Goal: Task Accomplishment & Management: Manage account settings

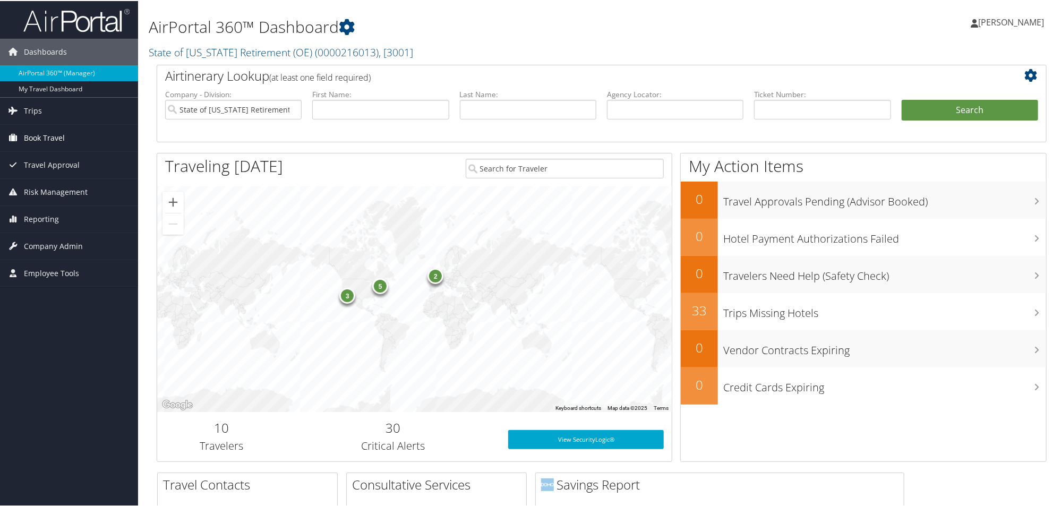
click at [41, 132] on span "Book Travel" at bounding box center [44, 137] width 41 height 27
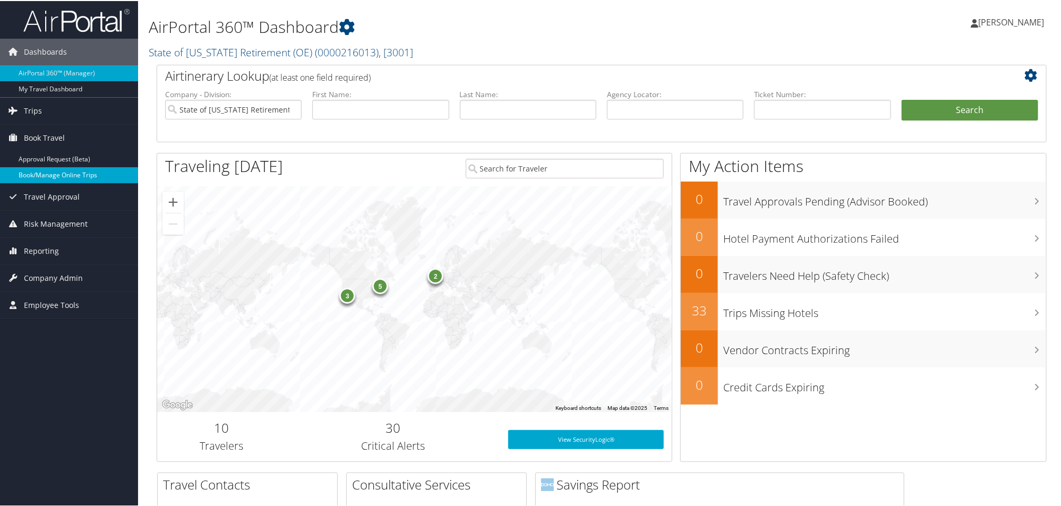
click at [51, 175] on link "Book/Manage Online Trips" at bounding box center [69, 174] width 138 height 16
click at [267, 104] on input "State of [US_STATE] Retirement (OE)" at bounding box center [233, 109] width 136 height 20
click at [237, 117] on input "search" at bounding box center [233, 109] width 136 height 20
click at [261, 106] on input "search" at bounding box center [233, 109] width 136 height 20
click at [341, 106] on input "text" at bounding box center [380, 109] width 136 height 20
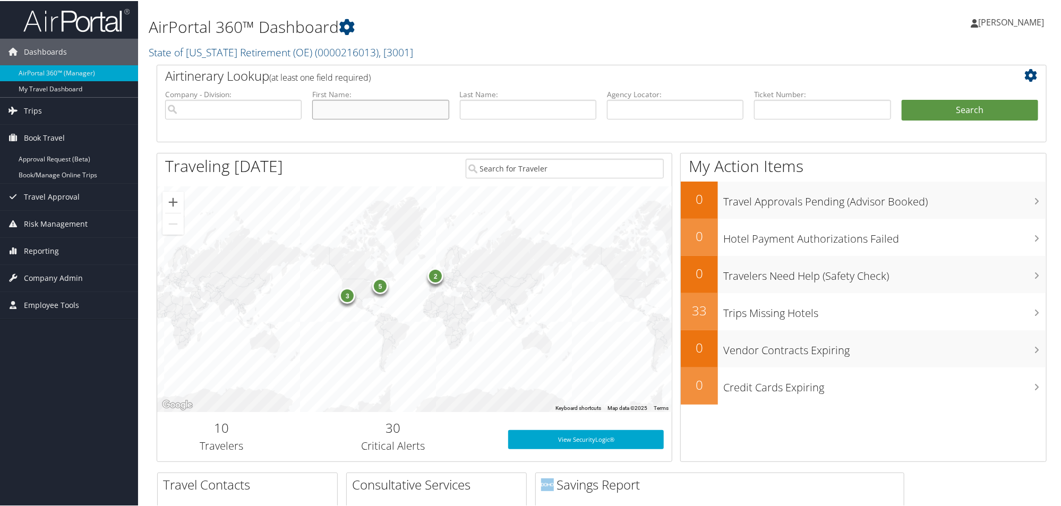
click at [362, 115] on input "text" at bounding box center [380, 109] width 136 height 20
type input "shelley"
type input "[PERSON_NAME]"
click at [976, 108] on button "Search" at bounding box center [969, 109] width 136 height 21
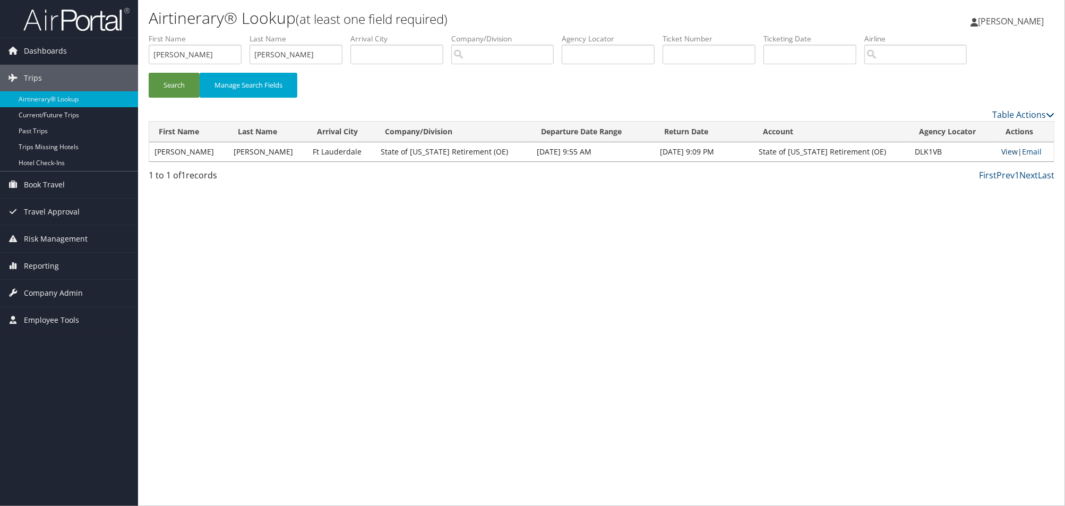
click at [1001, 150] on link "View" at bounding box center [1009, 152] width 16 height 10
click at [49, 293] on span "Company Admin" at bounding box center [53, 293] width 59 height 27
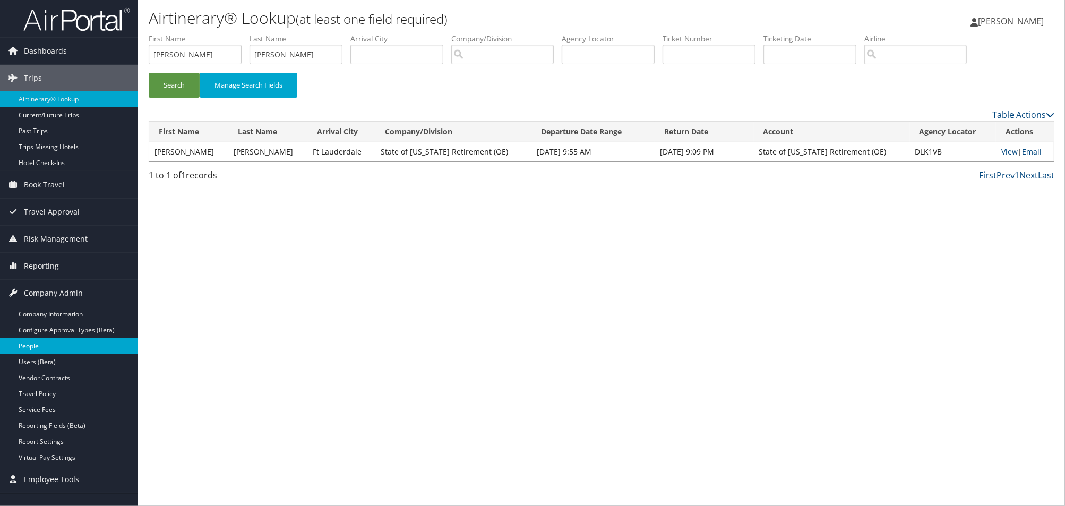
click at [43, 351] on link "People" at bounding box center [69, 346] width 138 height 16
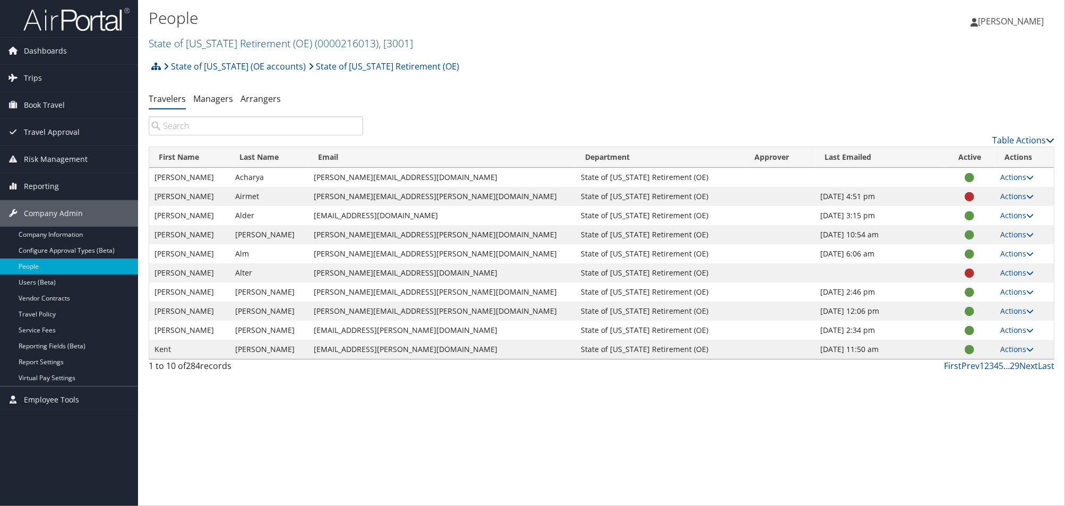
click at [261, 131] on input "search" at bounding box center [256, 125] width 214 height 19
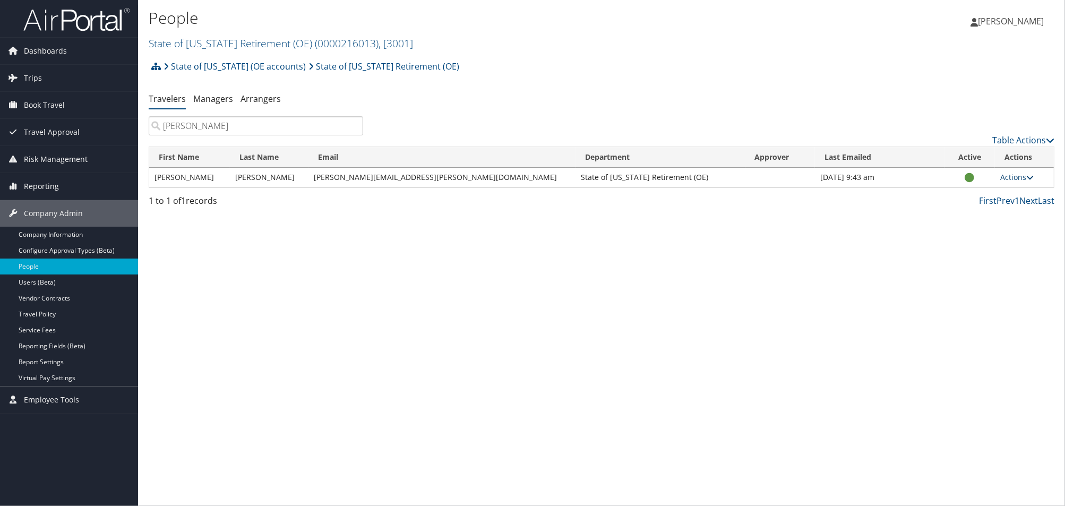
type input "[PERSON_NAME]"
click at [1009, 176] on link "Actions" at bounding box center [1016, 177] width 33 height 10
click at [248, 68] on link "State of Utah (OE accounts)" at bounding box center [235, 66] width 142 height 21
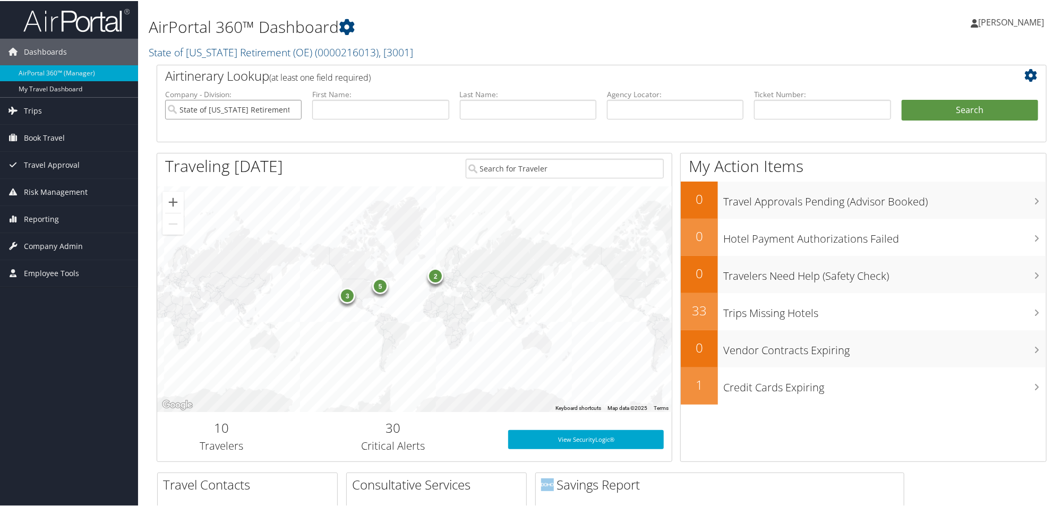
click at [245, 111] on input "State of [US_STATE] Retirement (OE)" at bounding box center [233, 109] width 136 height 20
click at [278, 49] on link "State of [US_STATE] Retirement (OE) ( 0000216013 ) , [ 3001 ]" at bounding box center [281, 51] width 264 height 14
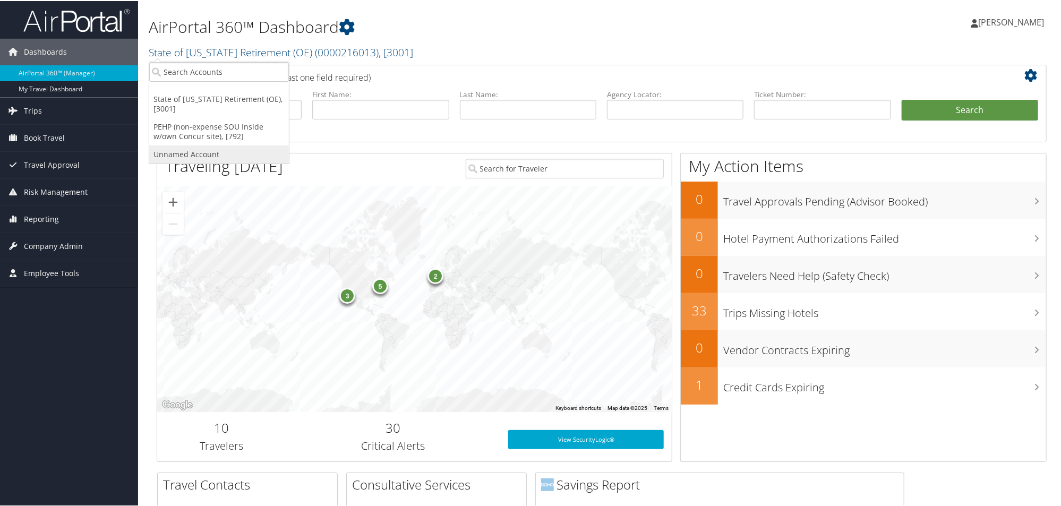
click at [214, 144] on link "Unnamed Account" at bounding box center [219, 153] width 140 height 18
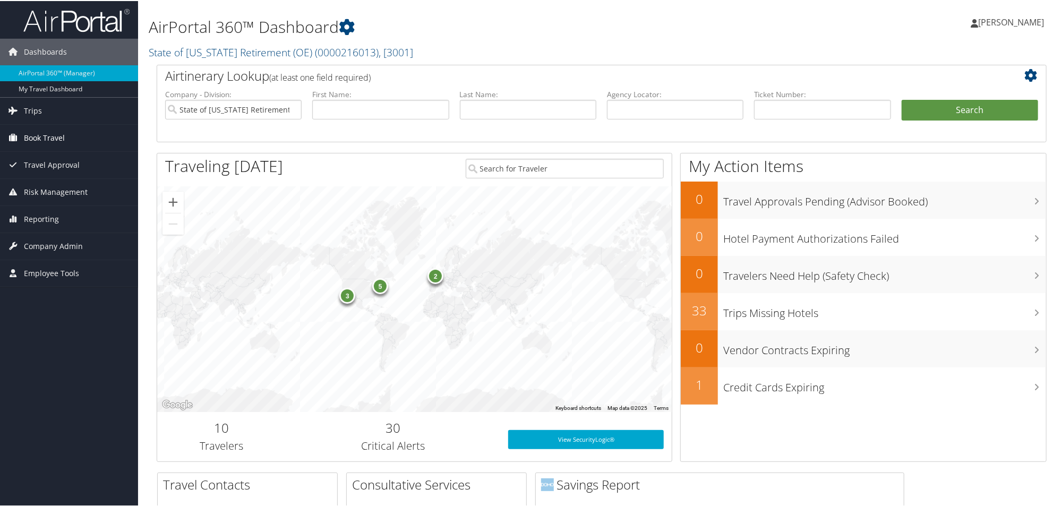
click at [66, 132] on link "Book Travel" at bounding box center [69, 137] width 138 height 27
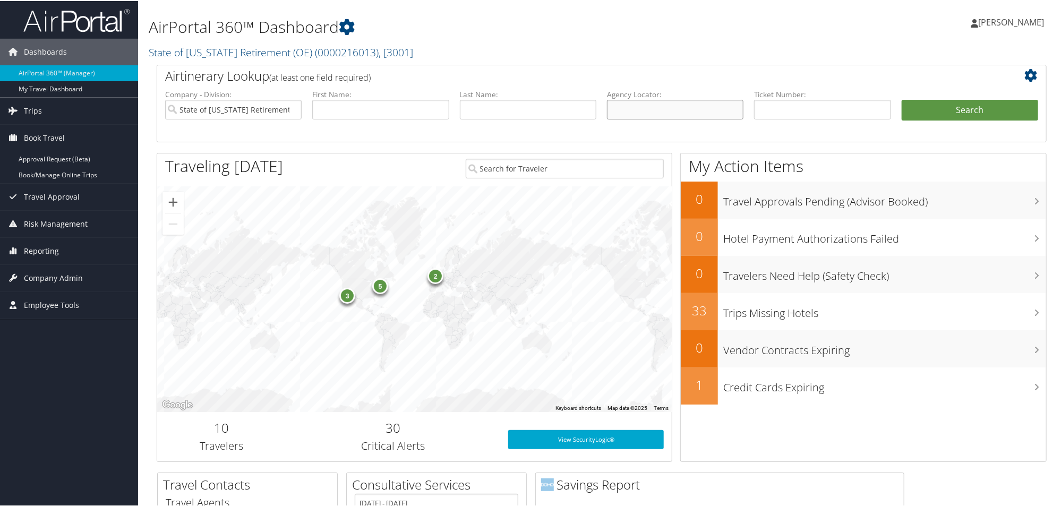
click at [666, 113] on input "text" at bounding box center [675, 109] width 136 height 20
click at [989, 108] on button "Search" at bounding box center [969, 109] width 136 height 21
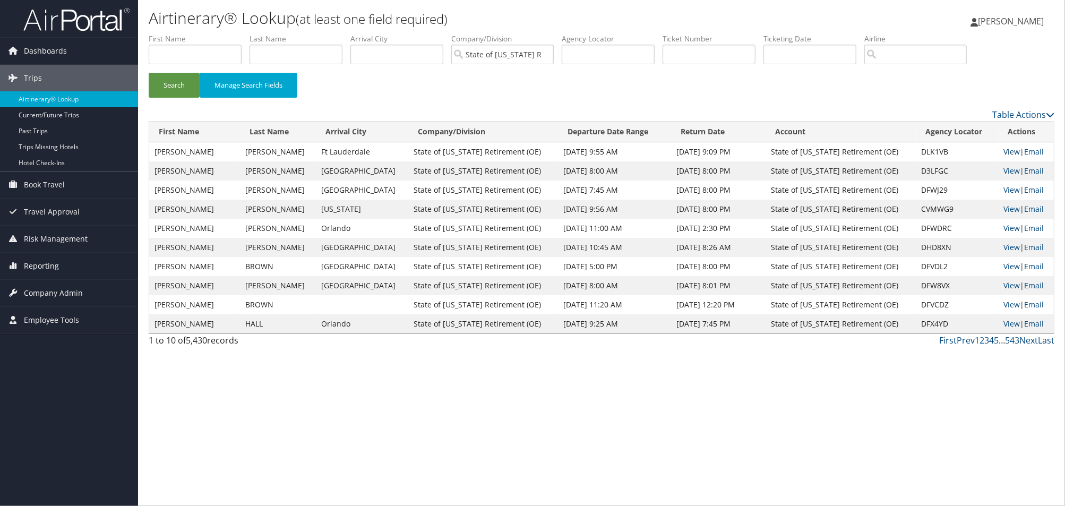
click at [1004, 154] on link "View" at bounding box center [1012, 152] width 16 height 10
click at [41, 320] on span "Employee Tools" at bounding box center [51, 320] width 55 height 27
click at [46, 289] on span "Company Admin" at bounding box center [53, 293] width 59 height 27
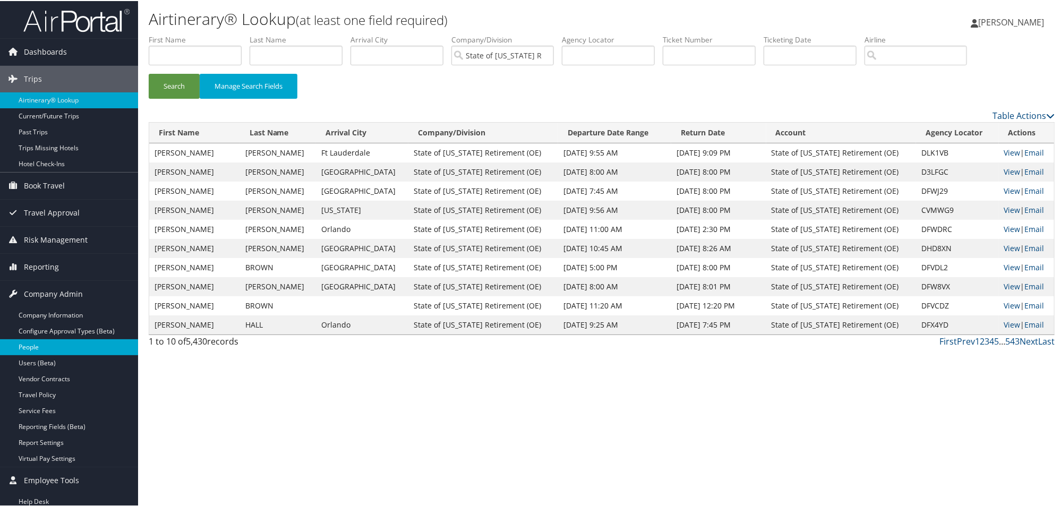
click at [44, 344] on link "People" at bounding box center [69, 346] width 138 height 16
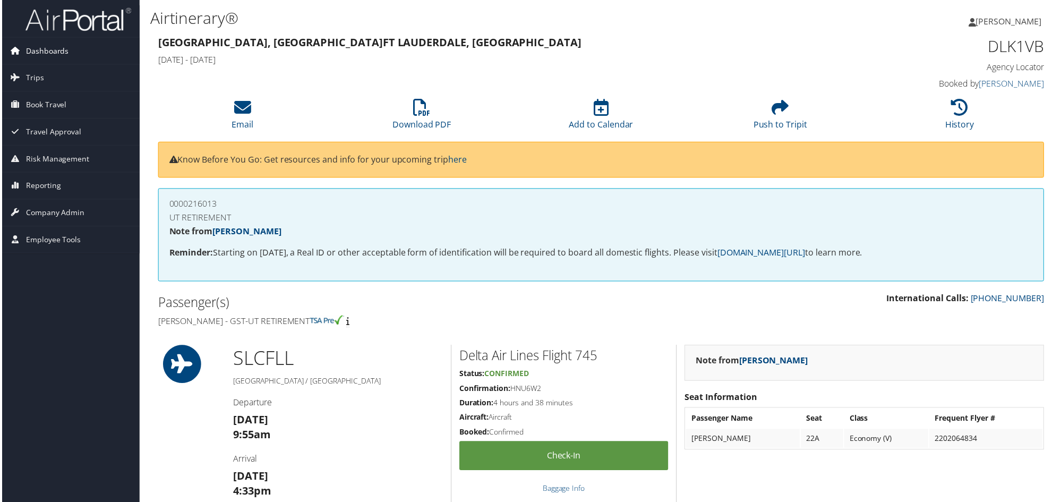
click at [52, 56] on span "Dashboards" at bounding box center [45, 51] width 43 height 27
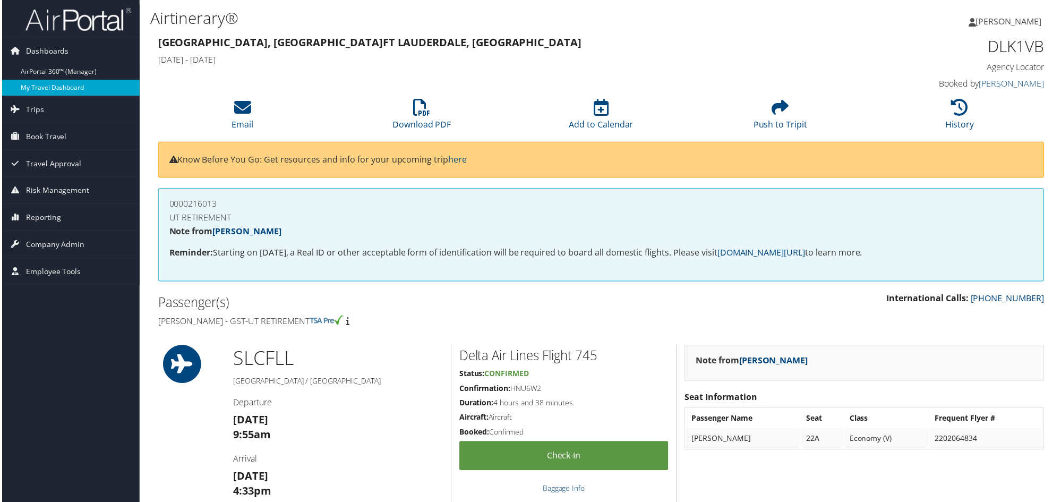
click at [56, 90] on link "My Travel Dashboard" at bounding box center [69, 88] width 138 height 16
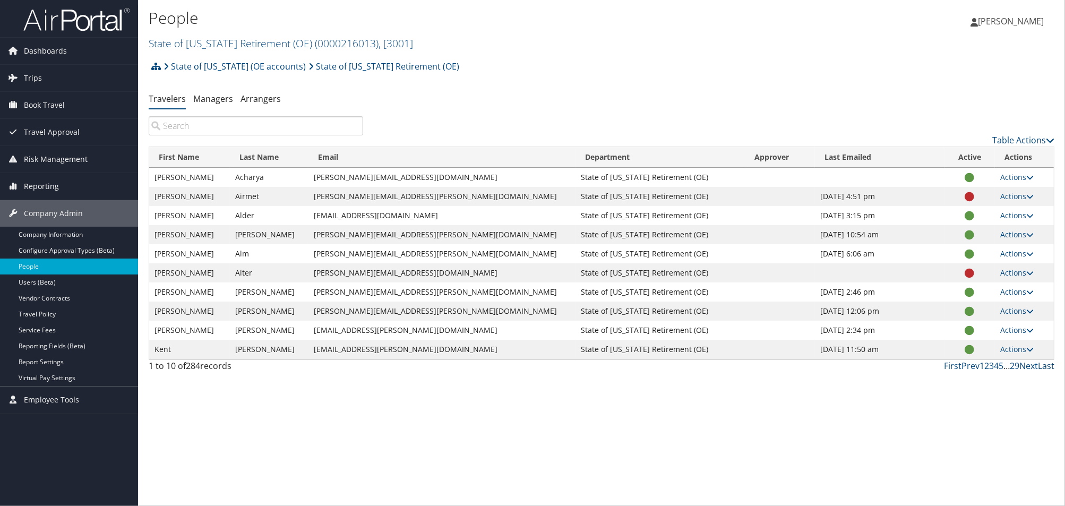
click at [1048, 367] on link "Last" at bounding box center [1046, 366] width 16 height 12
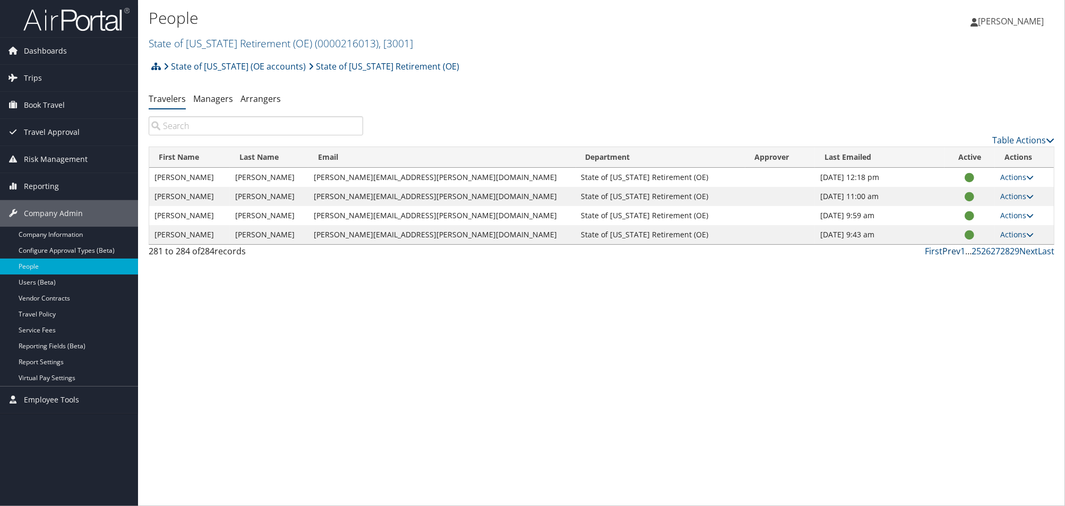
click at [951, 251] on link "Prev" at bounding box center [951, 251] width 18 height 12
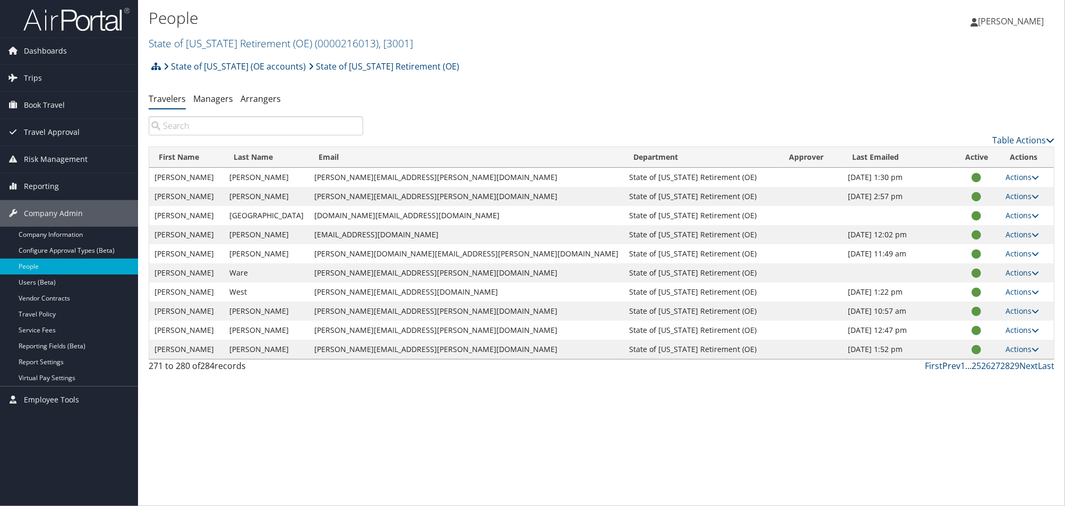
click at [948, 367] on link "Prev" at bounding box center [951, 366] width 18 height 12
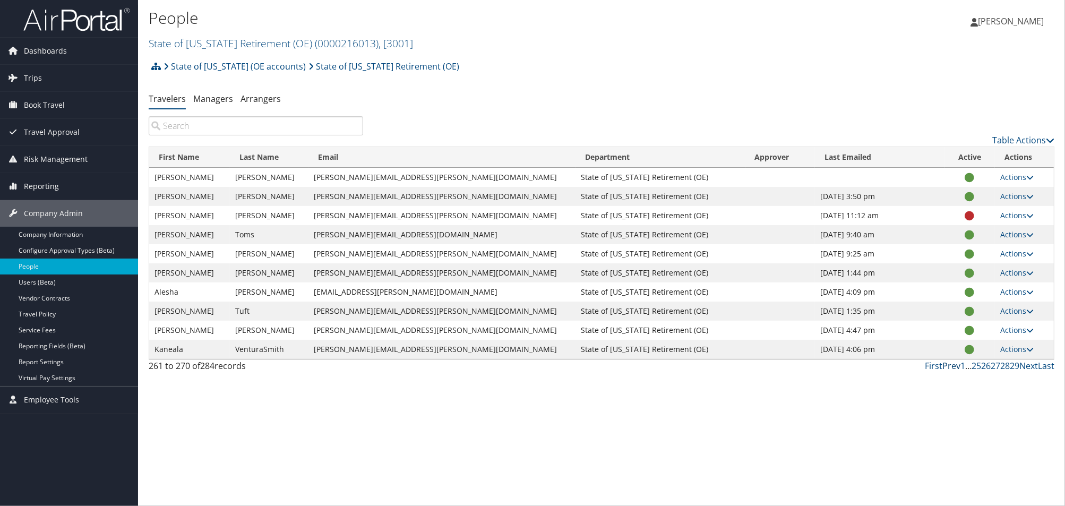
click at [951, 367] on link "Prev" at bounding box center [951, 366] width 18 height 12
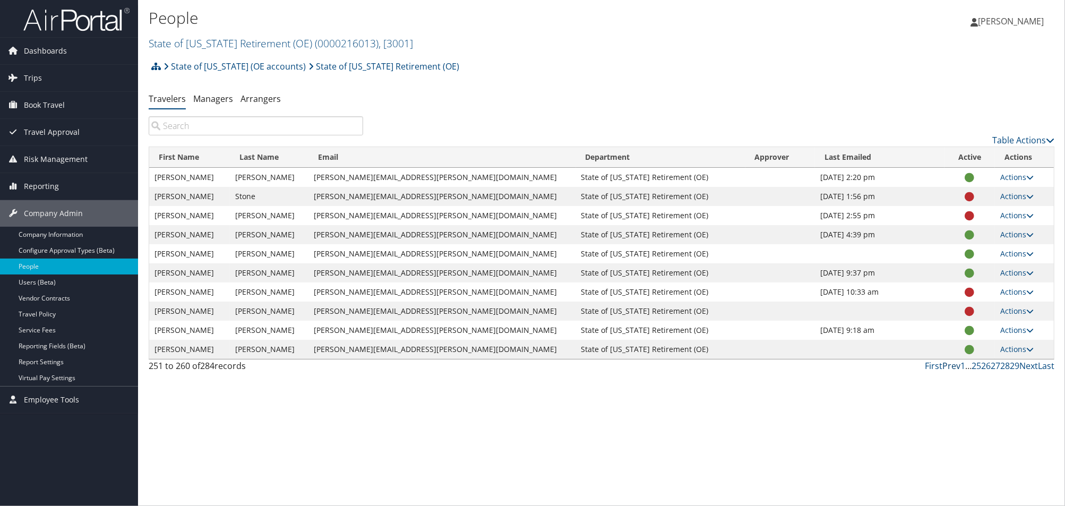
click at [951, 367] on link "Prev" at bounding box center [951, 366] width 18 height 12
click at [1029, 365] on link "Next" at bounding box center [1028, 366] width 19 height 12
click at [1026, 367] on link "Next" at bounding box center [1028, 366] width 19 height 12
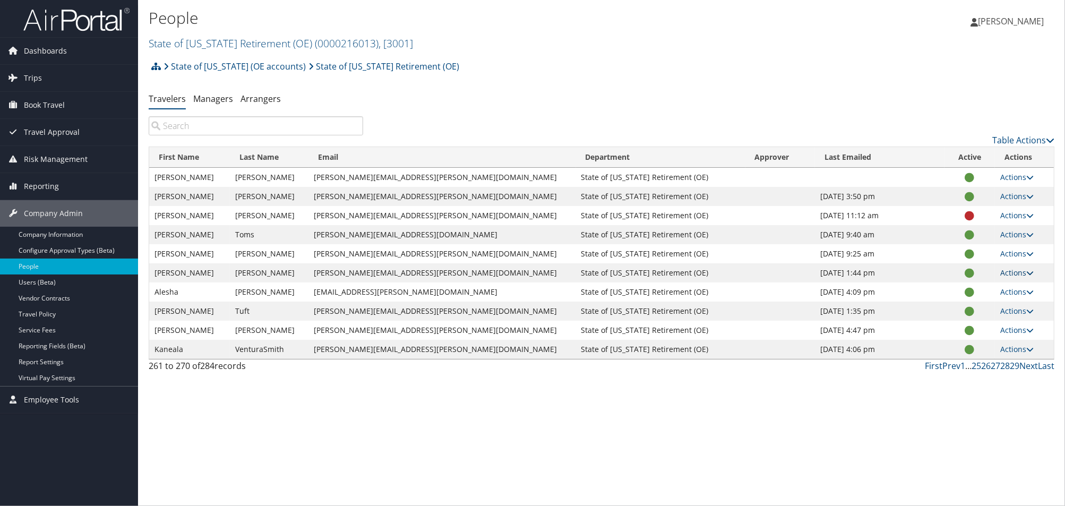
click at [1000, 273] on link "Actions" at bounding box center [1016, 273] width 33 height 10
click at [891, 103] on ul "Travelers Managers Arrangers" at bounding box center [602, 99] width 906 height 19
click at [1006, 332] on link "Actions" at bounding box center [1016, 330] width 33 height 10
click at [952, 328] on td at bounding box center [969, 330] width 51 height 19
click at [965, 331] on icon at bounding box center [970, 331] width 10 height 1
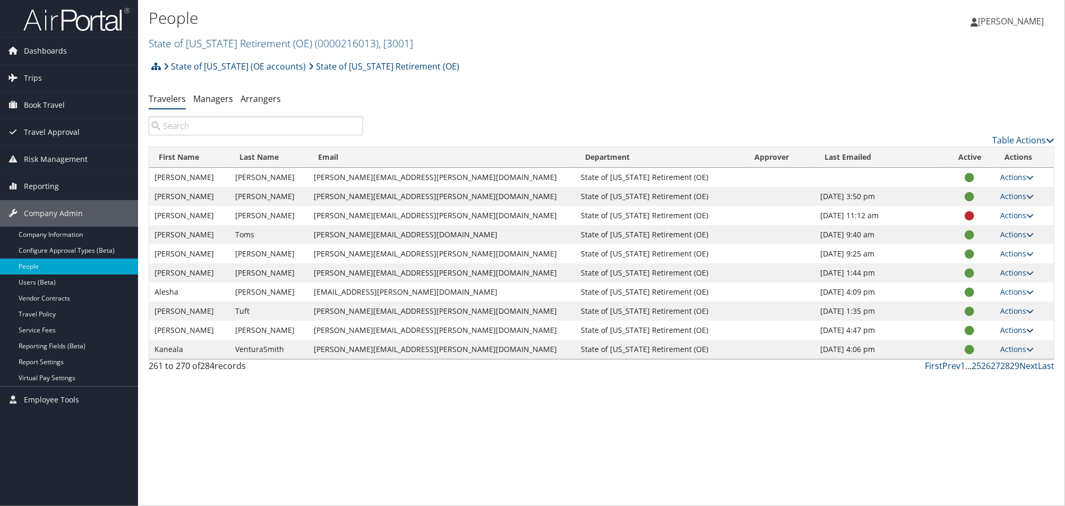
click at [1002, 333] on link "Actions" at bounding box center [1016, 330] width 33 height 10
click at [1010, 306] on link "Actions" at bounding box center [1016, 311] width 33 height 10
click at [969, 340] on link "View Profile" at bounding box center [976, 345] width 98 height 18
click at [1026, 142] on link "Table Actions" at bounding box center [1023, 140] width 62 height 12
click at [927, 99] on div at bounding box center [532, 253] width 1065 height 506
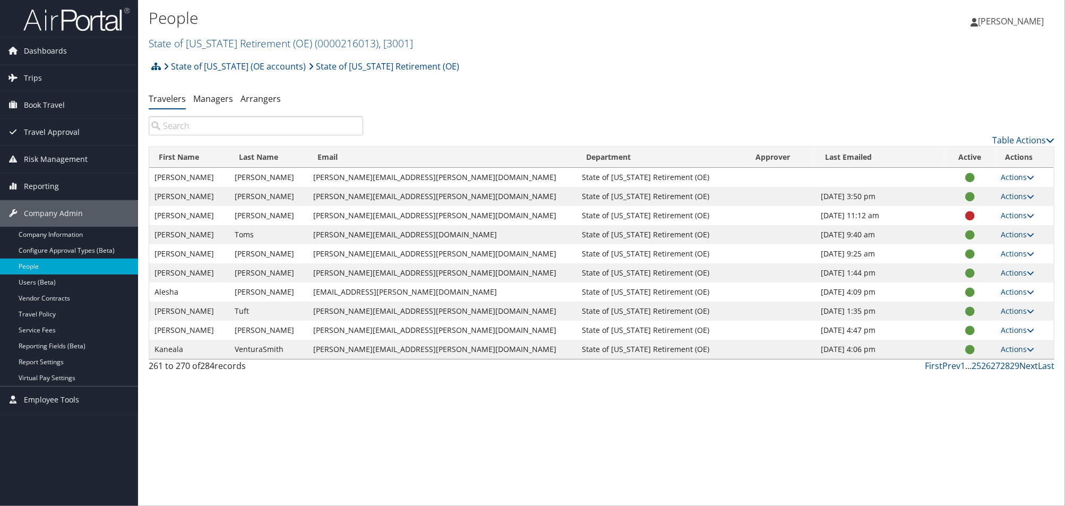
click at [1029, 365] on link "Next" at bounding box center [1028, 366] width 19 height 12
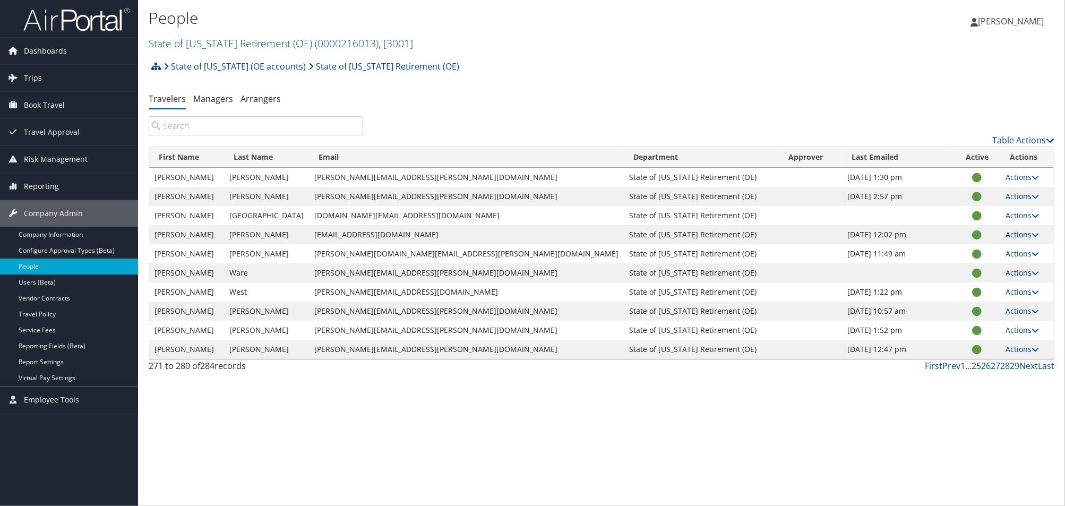
click at [1017, 233] on link "Actions" at bounding box center [1022, 234] width 33 height 10
click at [875, 277] on td at bounding box center [898, 272] width 111 height 19
click at [1006, 273] on link "Actions" at bounding box center [1022, 273] width 33 height 10
click at [628, 494] on div "People State of Utah Retirement (OE) ( 0000216013 ) , [ 3001 ] State of Utah Re…" at bounding box center [601, 253] width 927 height 506
click at [216, 100] on link "Managers" at bounding box center [213, 99] width 40 height 12
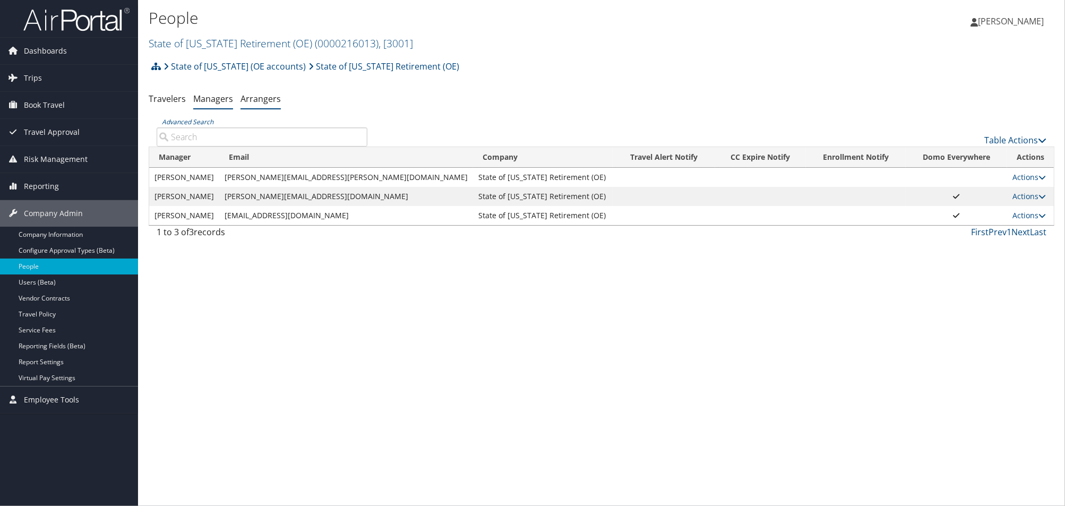
click at [261, 100] on link "Arrangers" at bounding box center [261, 99] width 40 height 12
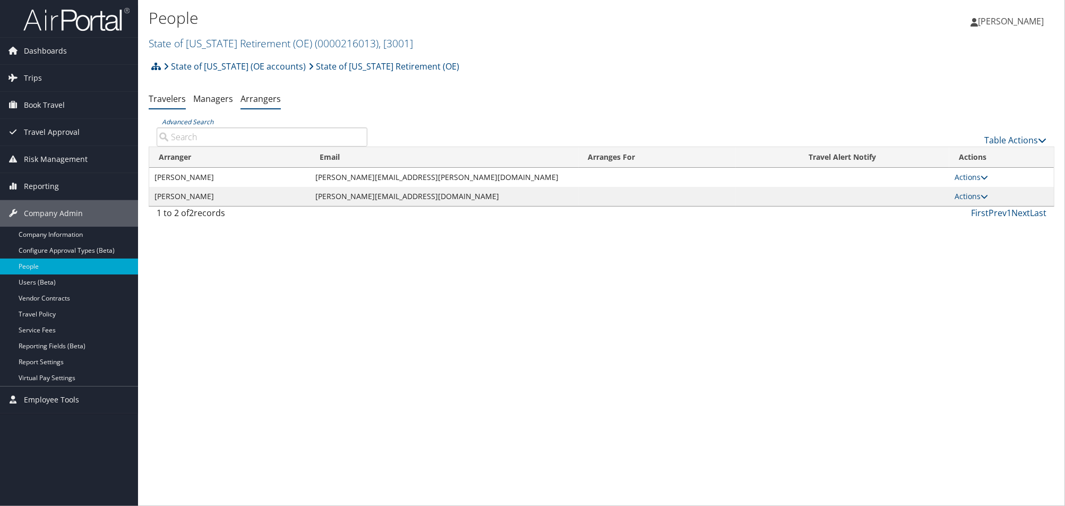
click at [162, 100] on link "Travelers" at bounding box center [167, 99] width 37 height 12
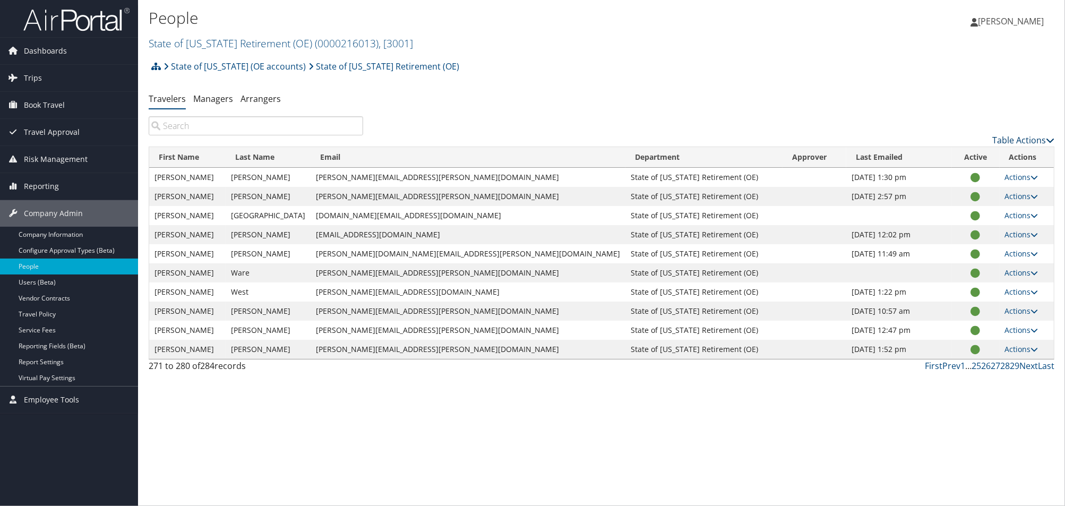
click at [1029, 137] on link "Table Actions" at bounding box center [1023, 140] width 62 height 12
click at [940, 58] on div at bounding box center [532, 253] width 1065 height 506
click at [62, 397] on span "Employee Tools" at bounding box center [51, 400] width 55 height 27
click at [50, 128] on span "Travel Approval" at bounding box center [52, 132] width 56 height 27
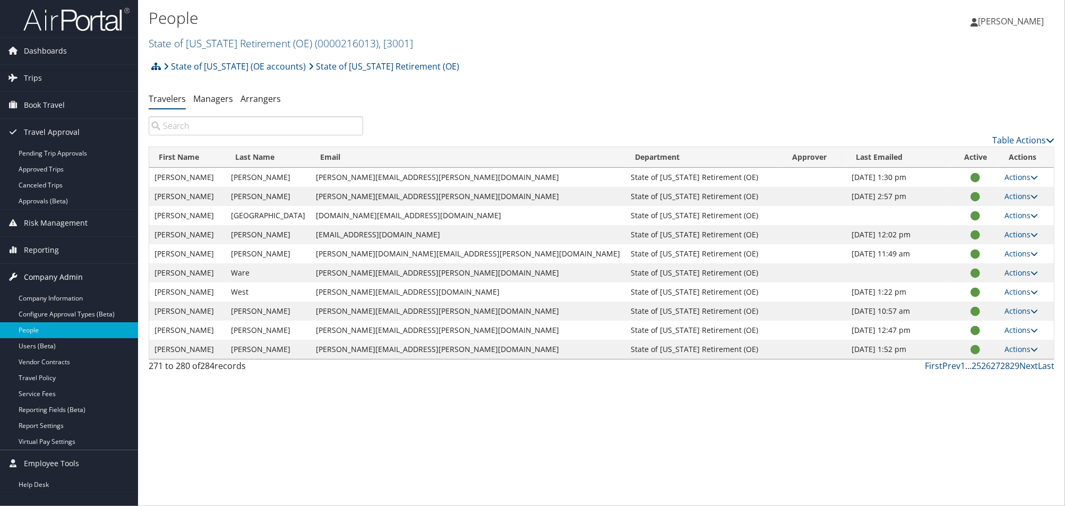
click at [55, 271] on span "Company Admin" at bounding box center [53, 277] width 59 height 27
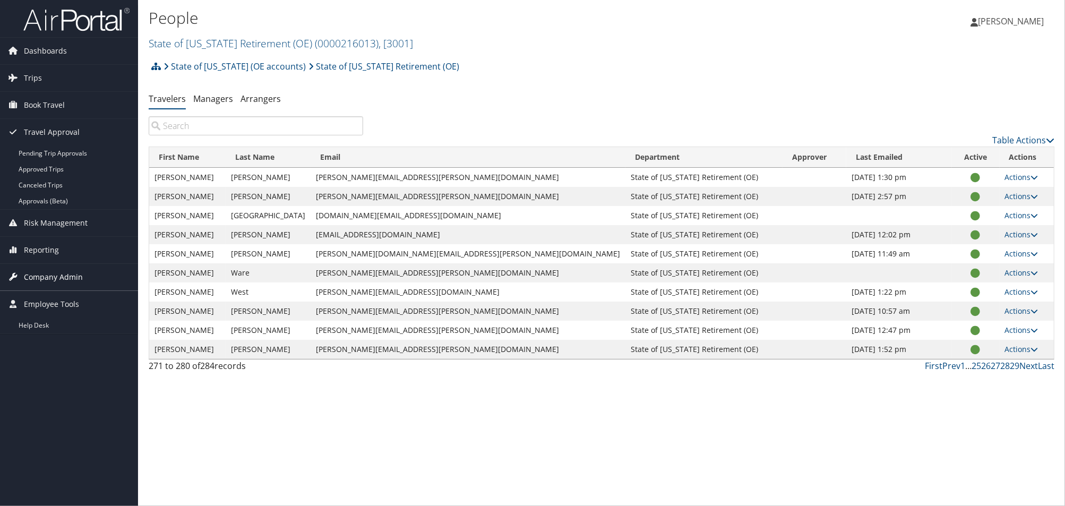
click at [55, 273] on span "Company Admin" at bounding box center [53, 277] width 59 height 27
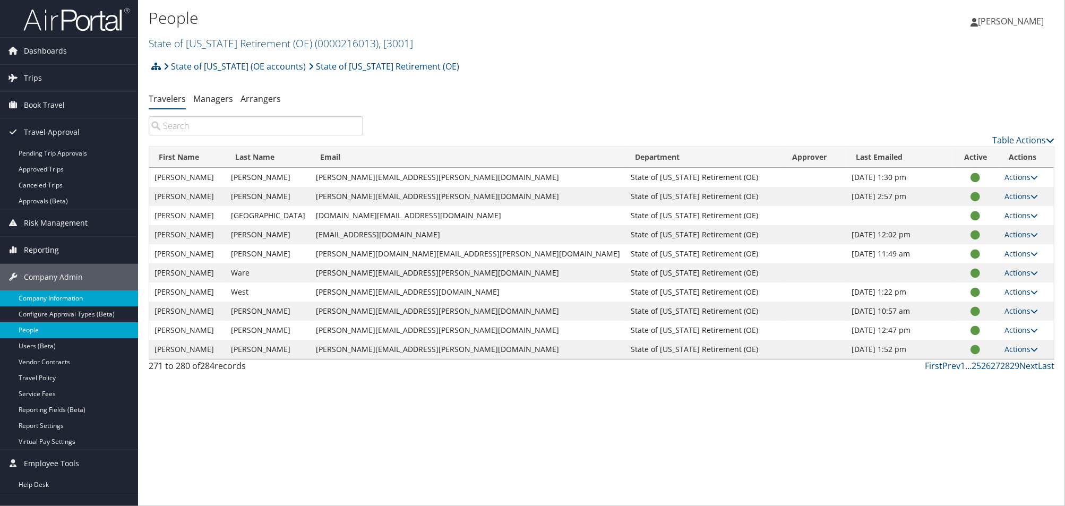
click at [53, 297] on link "Company Information" at bounding box center [69, 298] width 138 height 16
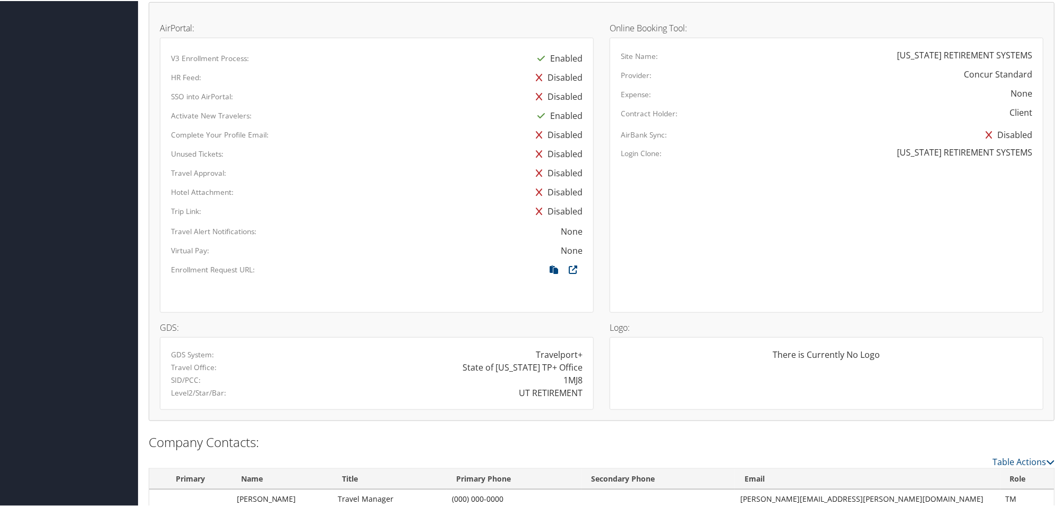
scroll to position [483, 0]
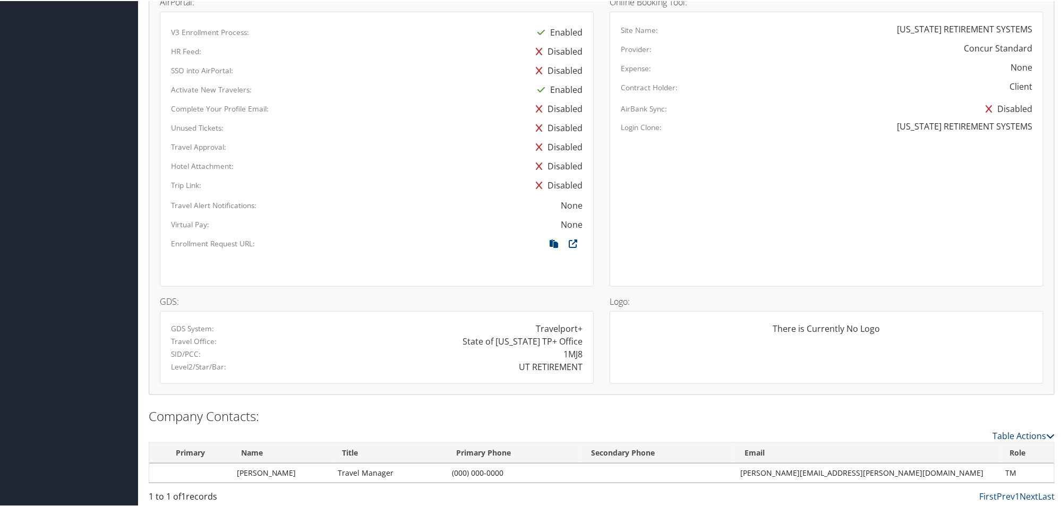
click at [1032, 432] on link "Table Actions" at bounding box center [1023, 435] width 62 height 12
click at [849, 405] on div at bounding box center [532, 253] width 1065 height 506
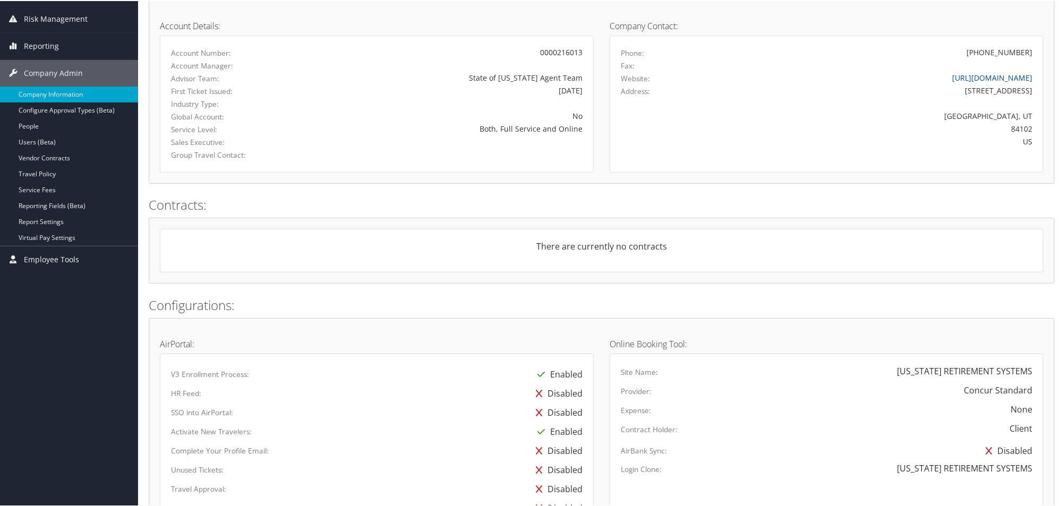
scroll to position [19, 0]
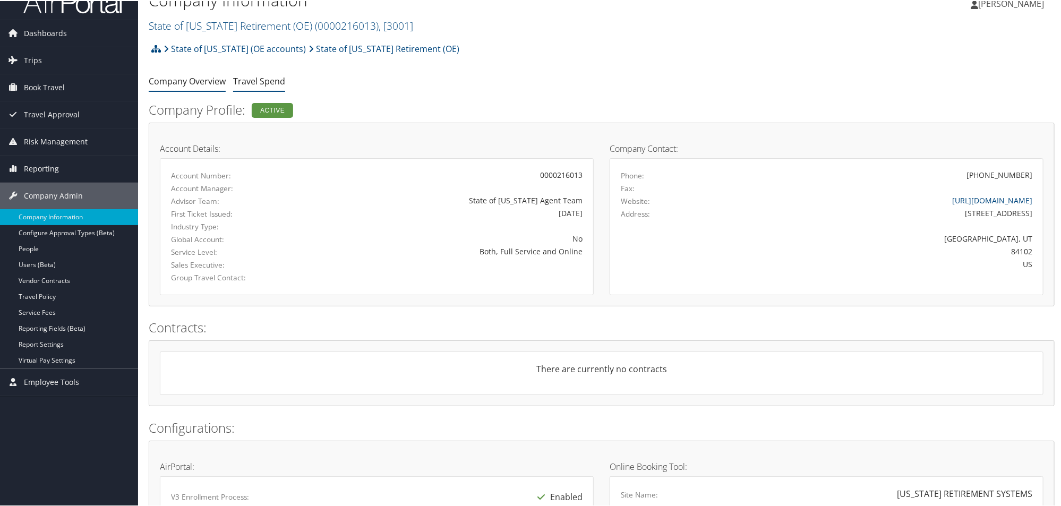
click at [267, 84] on link "Travel Spend" at bounding box center [259, 80] width 52 height 12
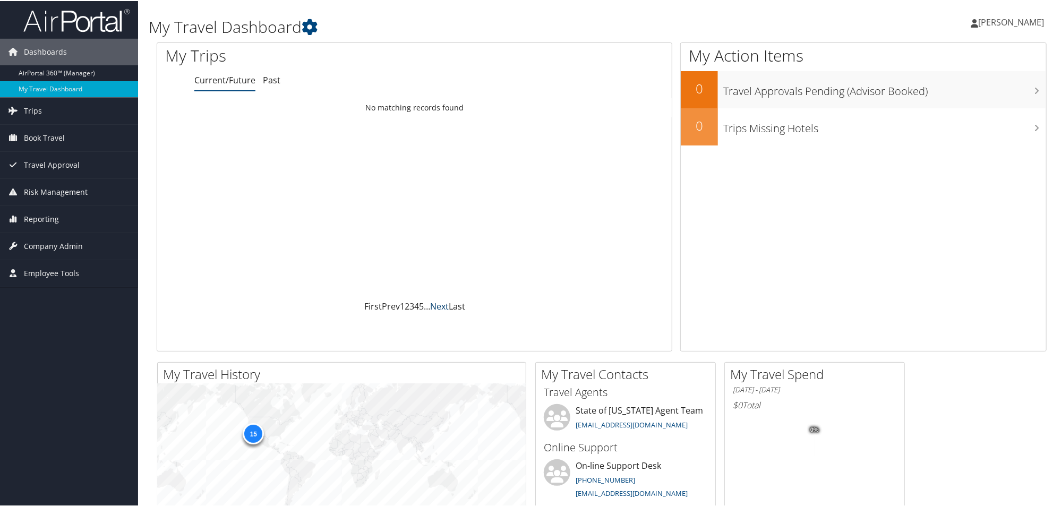
click at [437, 307] on link "Next" at bounding box center [439, 305] width 19 height 12
click at [268, 85] on link "Past" at bounding box center [272, 79] width 18 height 12
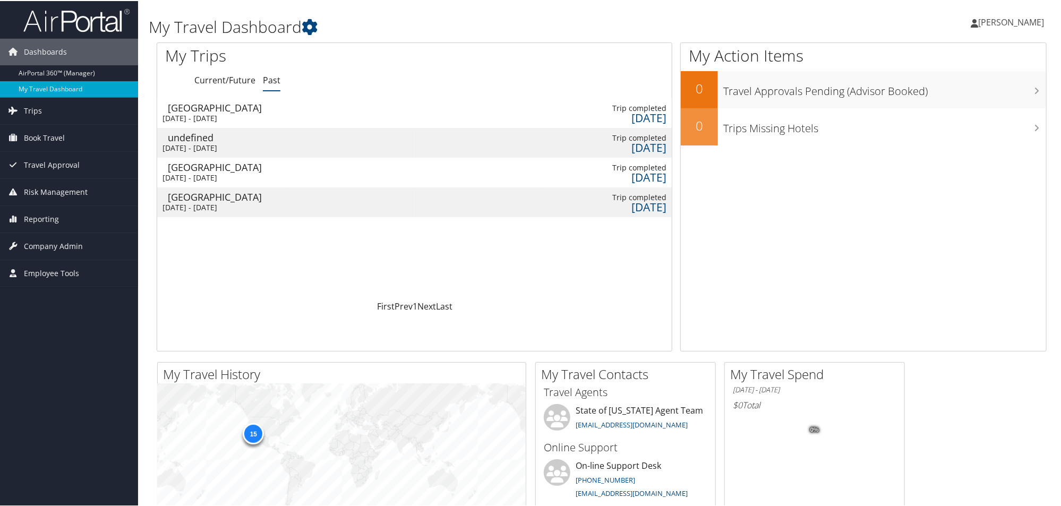
click at [230, 116] on div "Thu 16 Sep 2021 - Fri 17 Sep 2021" at bounding box center [221, 118] width 118 height 10
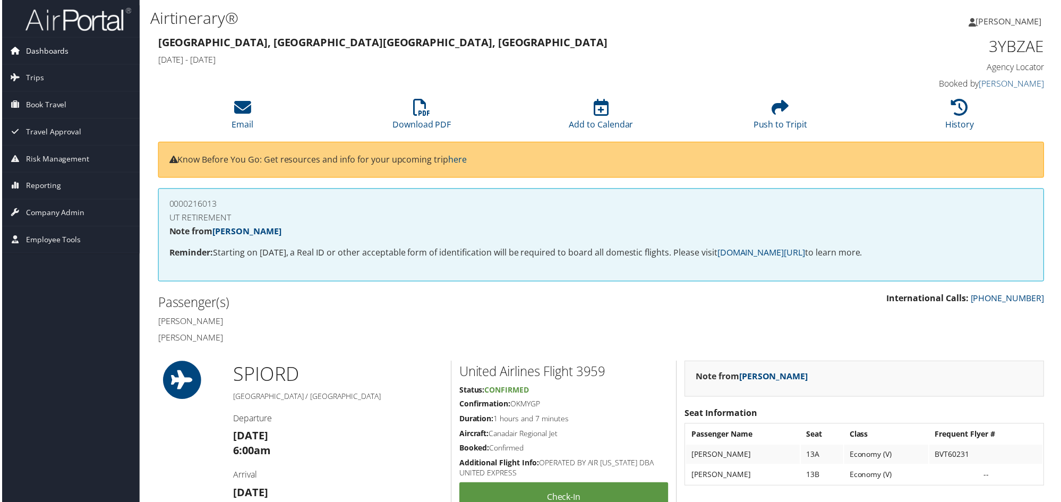
click at [50, 54] on span "Dashboards" at bounding box center [45, 51] width 43 height 27
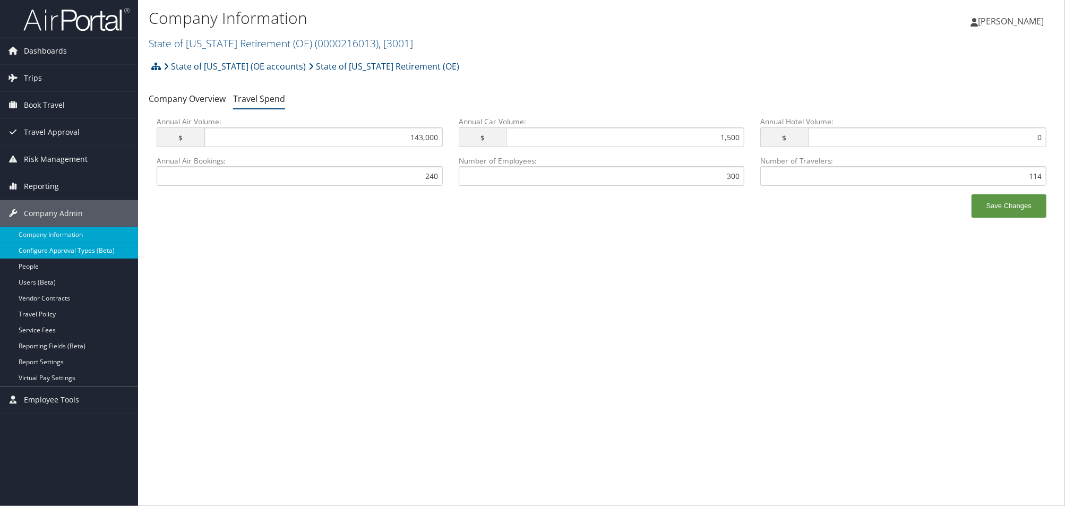
click at [57, 250] on link "Configure Approval Types (Beta)" at bounding box center [69, 251] width 138 height 16
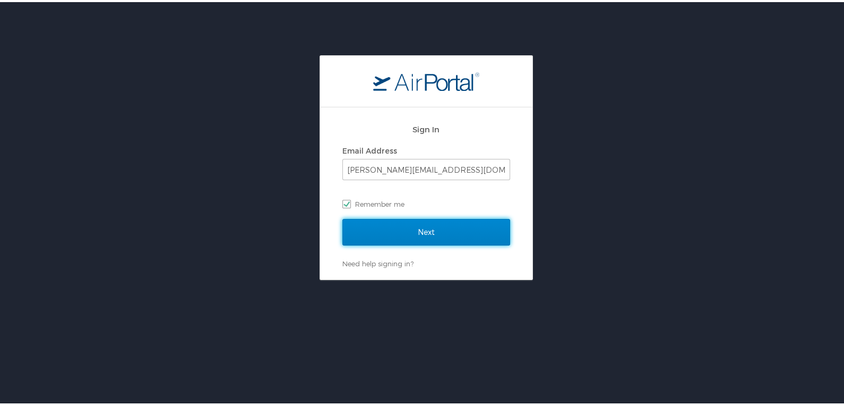
click at [420, 230] on input "Next" at bounding box center [426, 230] width 168 height 27
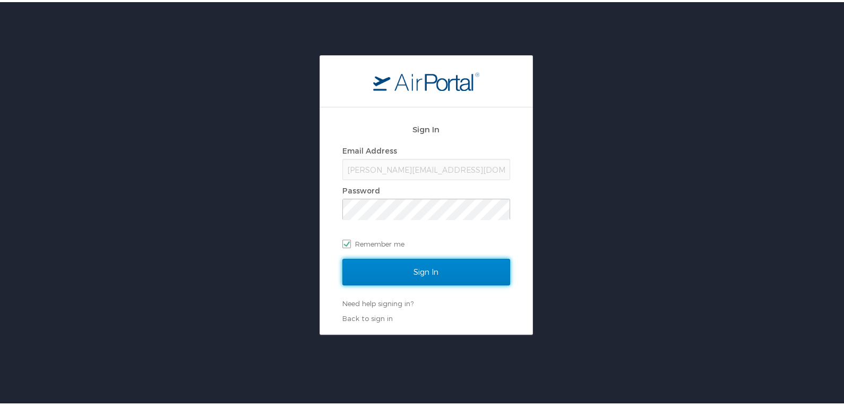
click at [430, 270] on input "Sign In" at bounding box center [426, 269] width 168 height 27
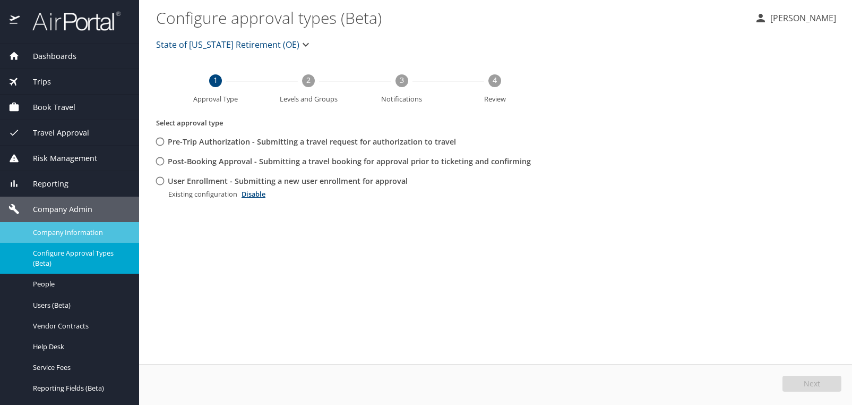
click at [82, 231] on span "Company Information" at bounding box center [79, 232] width 93 height 10
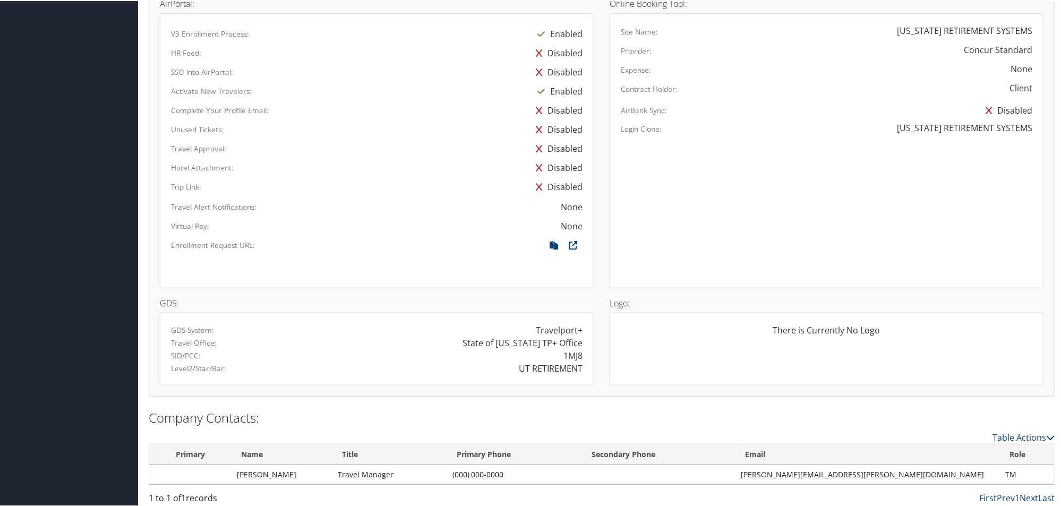
scroll to position [483, 0]
click at [1002, 432] on link "Table Actions" at bounding box center [1023, 435] width 62 height 12
click at [998, 406] on div at bounding box center [532, 253] width 1065 height 506
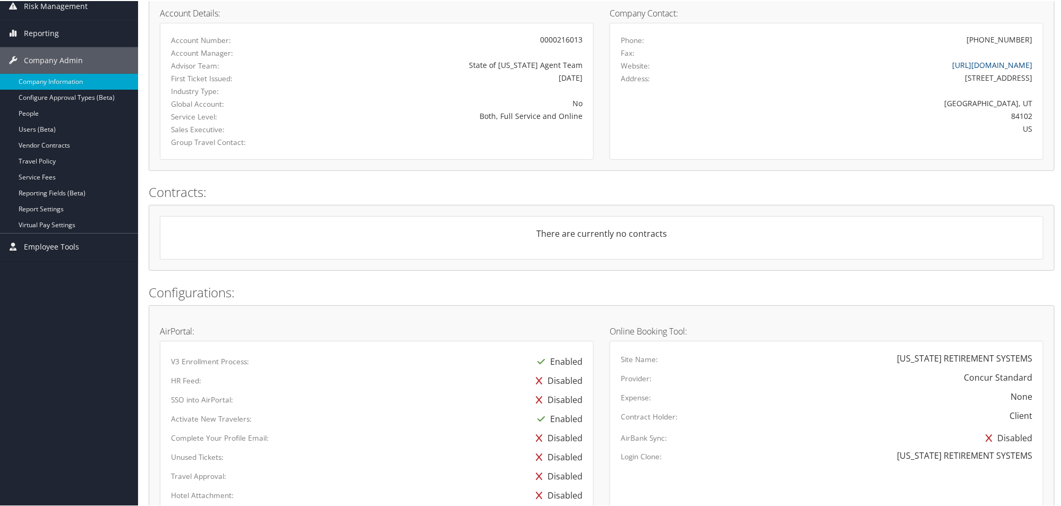
scroll to position [151, 0]
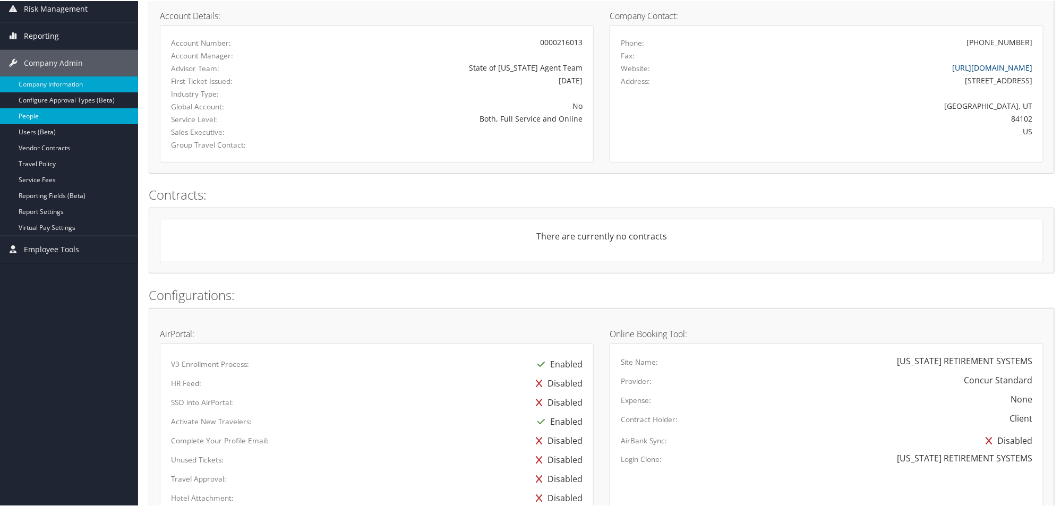
click at [46, 113] on link "People" at bounding box center [69, 115] width 138 height 16
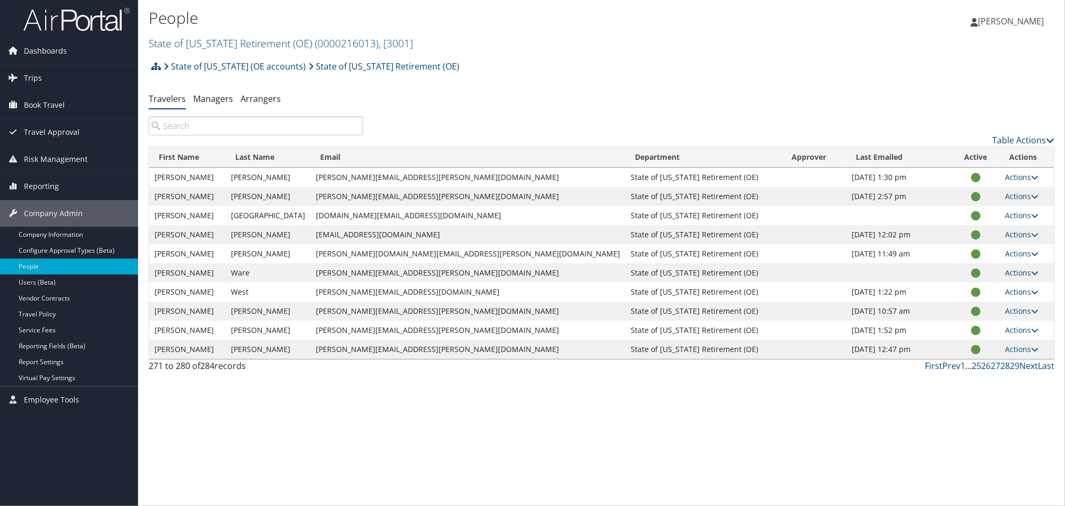
click at [238, 124] on input "search" at bounding box center [256, 125] width 214 height 19
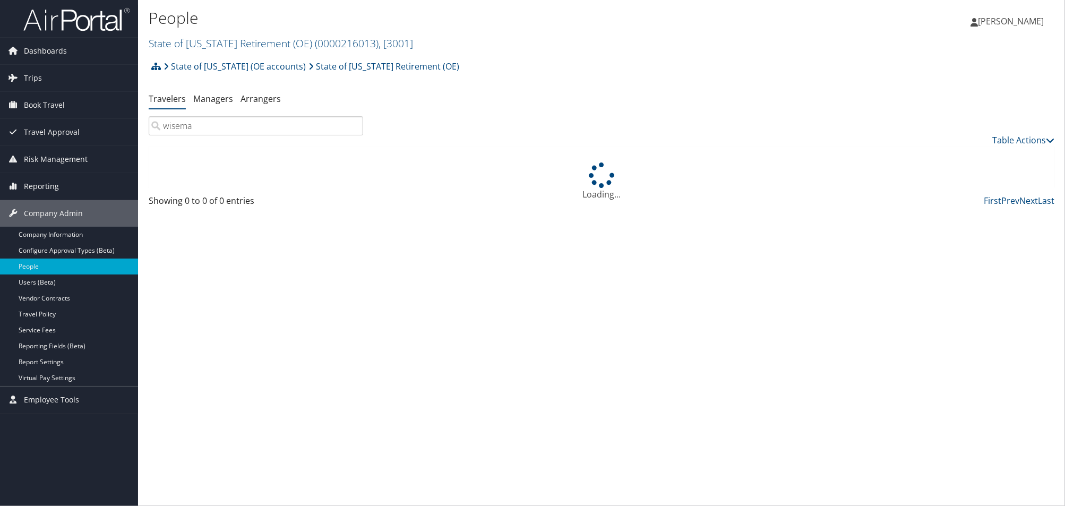
type input "[PERSON_NAME]"
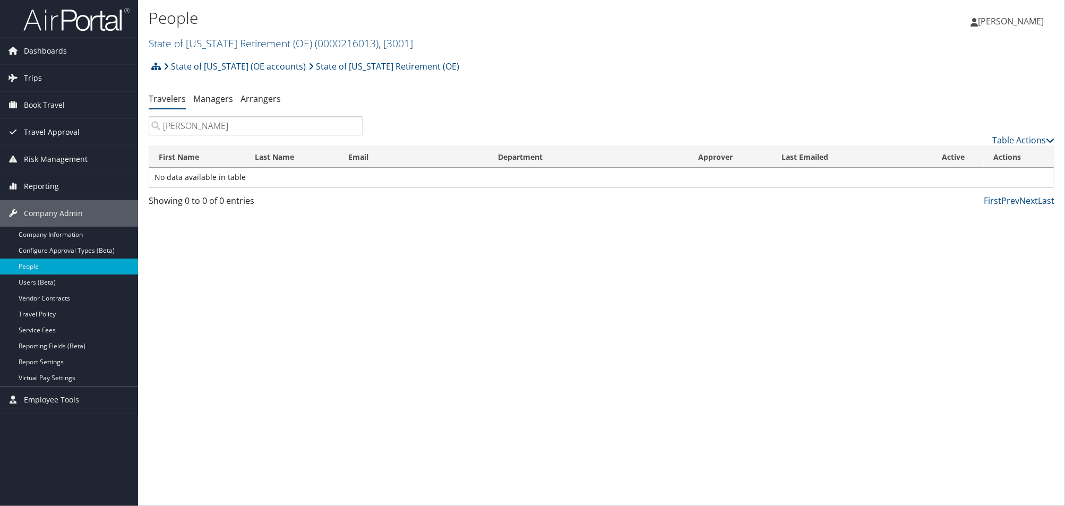
drag, startPoint x: 231, startPoint y: 132, endPoint x: 103, endPoint y: 124, distance: 128.2
click at [103, 124] on div "Dashboards AirPortal 360™ (Manager) My Travel Dashboard Trips Airtinerary® Look…" at bounding box center [532, 253] width 1065 height 506
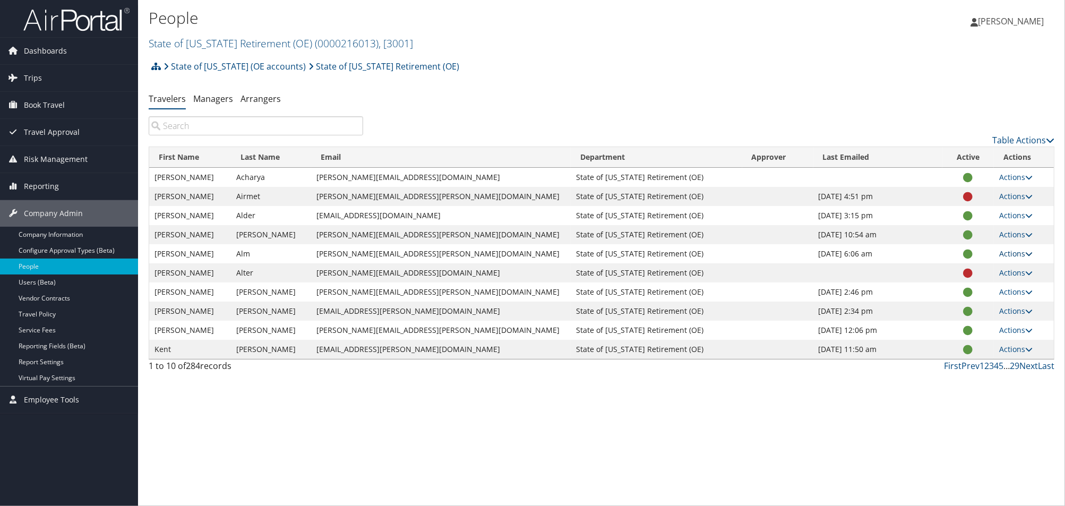
click at [1010, 255] on link "Actions" at bounding box center [1015, 253] width 33 height 10
click at [932, 439] on div "People State of [US_STATE] Retirement (OE) ( 0000216013 ) , [ 3001 ] State of […" at bounding box center [601, 253] width 927 height 506
click at [37, 279] on link "Users (Beta)" at bounding box center [69, 282] width 138 height 16
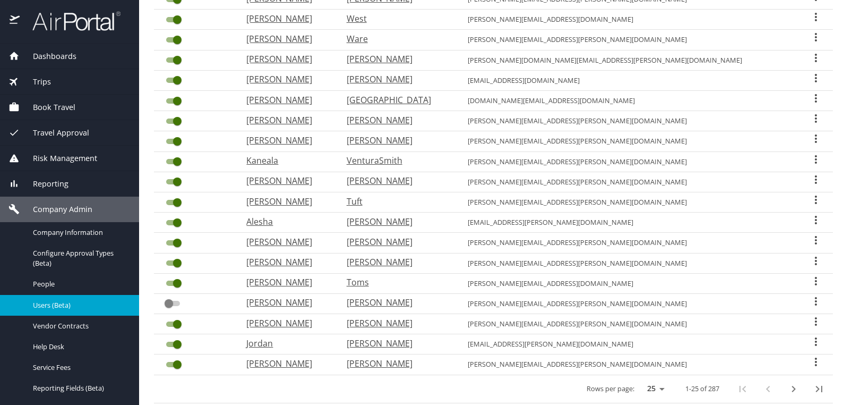
scroll to position [302, 0]
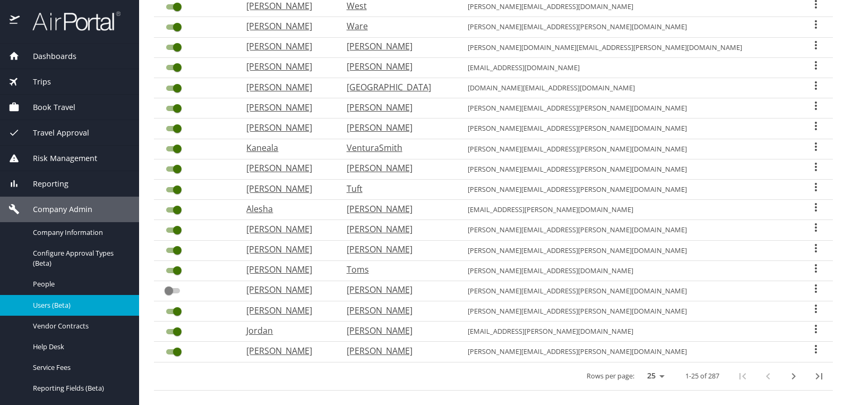
click at [787, 370] on icon "next page" at bounding box center [793, 376] width 13 height 13
checkbox input "false"
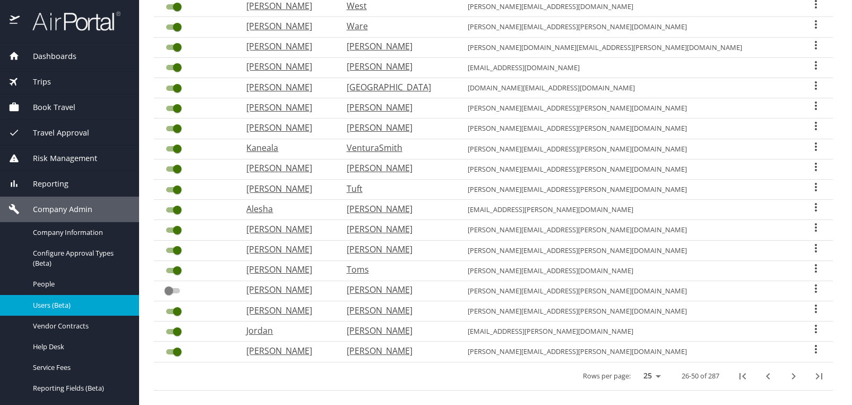
checkbox input "false"
checkbox input "true"
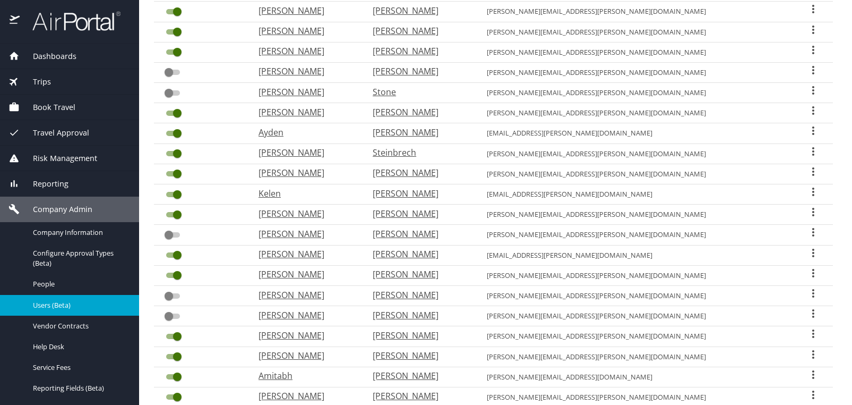
scroll to position [36, 0]
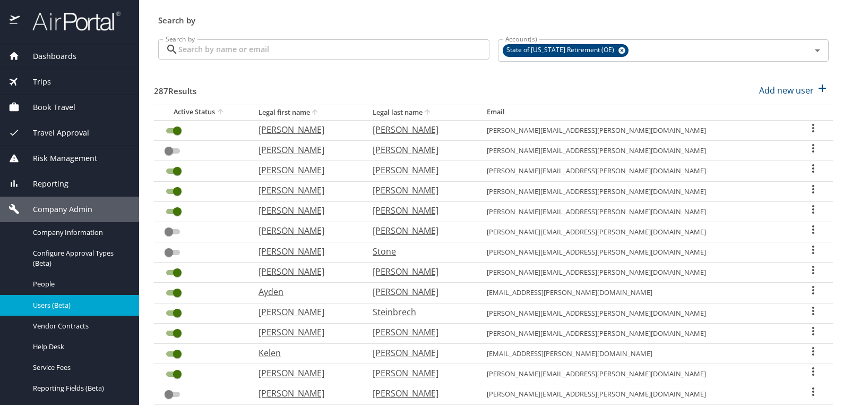
click at [807, 148] on icon "User Search Table" at bounding box center [813, 148] width 13 height 13
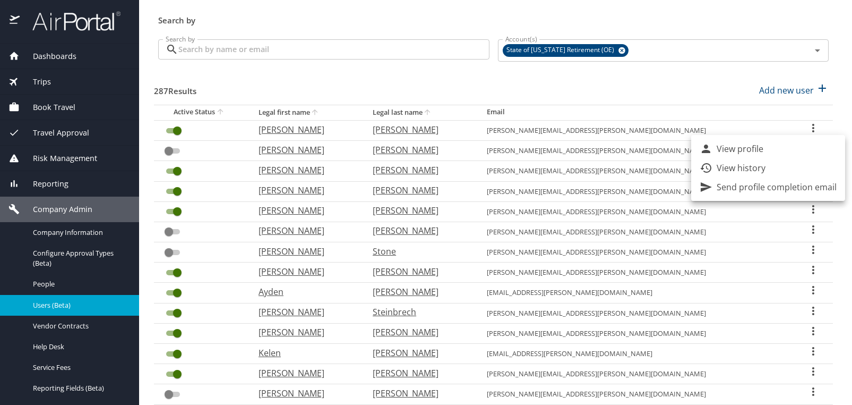
click at [703, 84] on div at bounding box center [426, 202] width 852 height 405
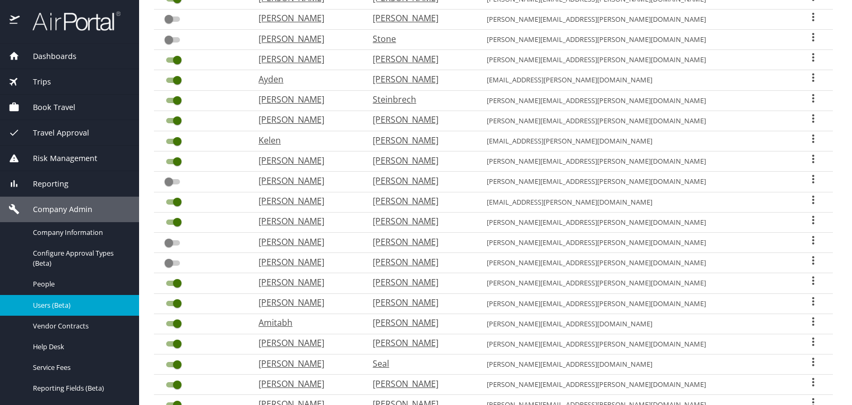
scroll to position [302, 0]
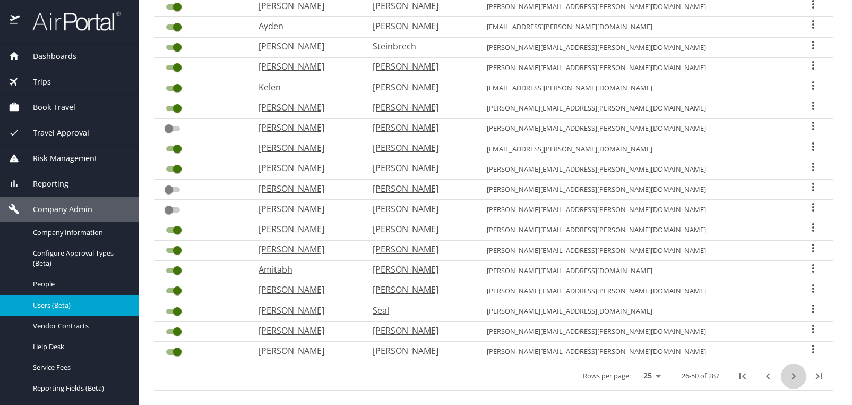
click at [787, 370] on icon "next page" at bounding box center [793, 376] width 13 height 13
checkbox input "false"
checkbox input "true"
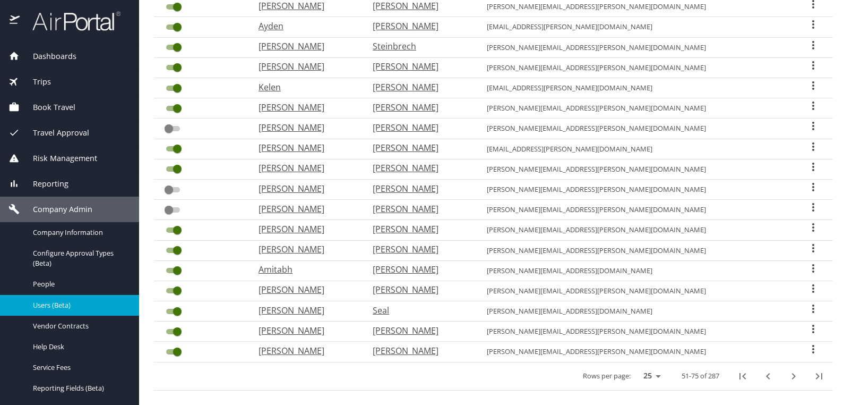
checkbox input "true"
checkbox input "false"
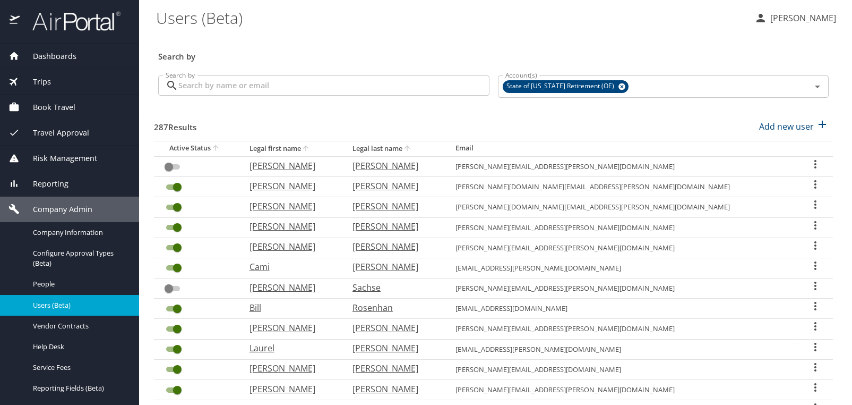
scroll to position [53, 0]
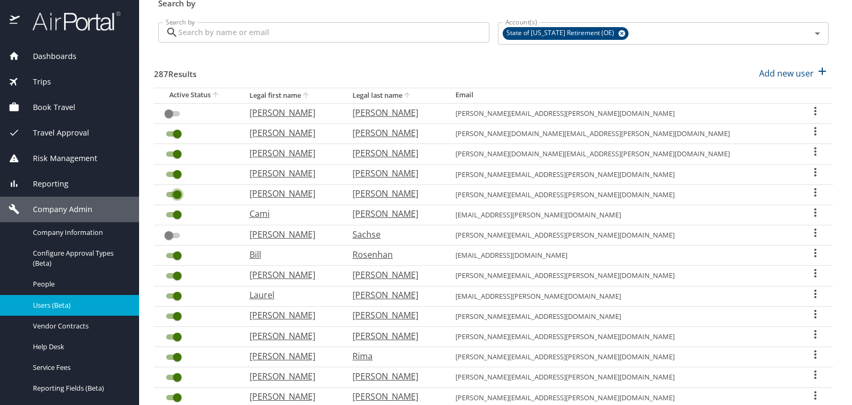
click at [171, 194] on input "User Search Table" at bounding box center [177, 194] width 38 height 13
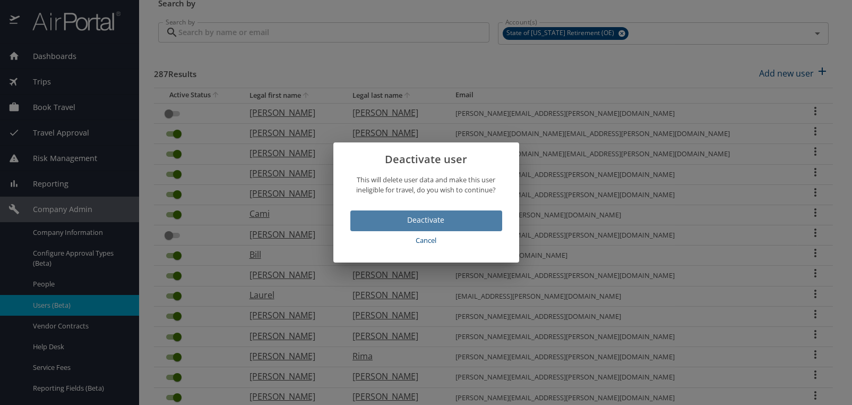
click at [427, 216] on span "Deactivate" at bounding box center [426, 219] width 135 height 13
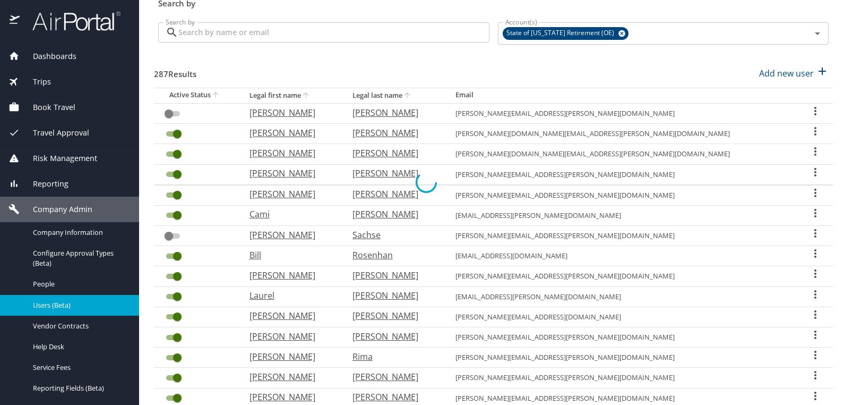
checkbox input "false"
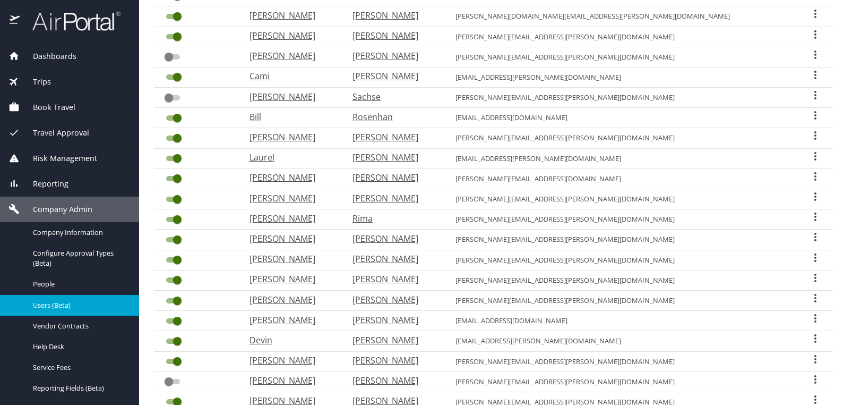
scroll to position [212, 0]
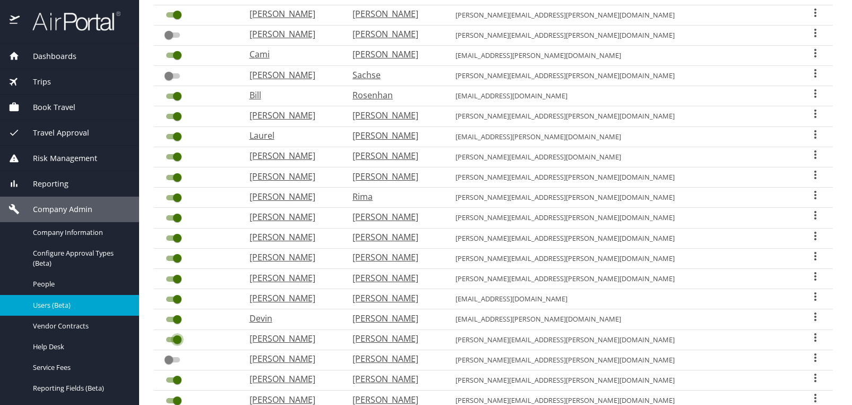
click at [171, 333] on input "User Search Table" at bounding box center [177, 339] width 38 height 13
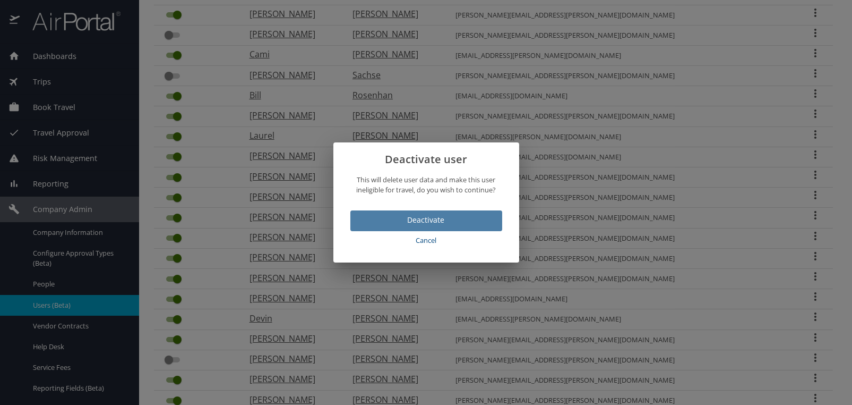
click at [425, 218] on span "Deactivate" at bounding box center [426, 219] width 135 height 13
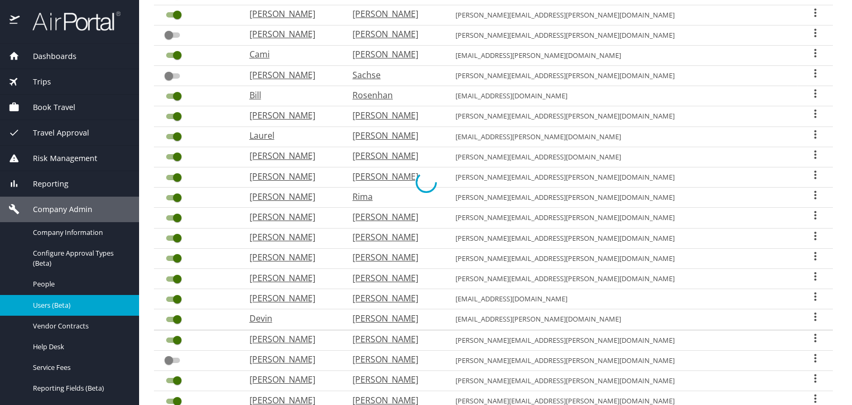
checkbox input "false"
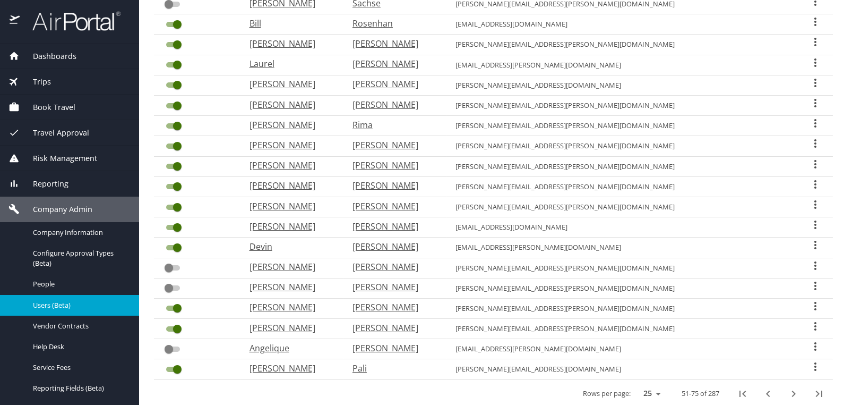
scroll to position [302, 0]
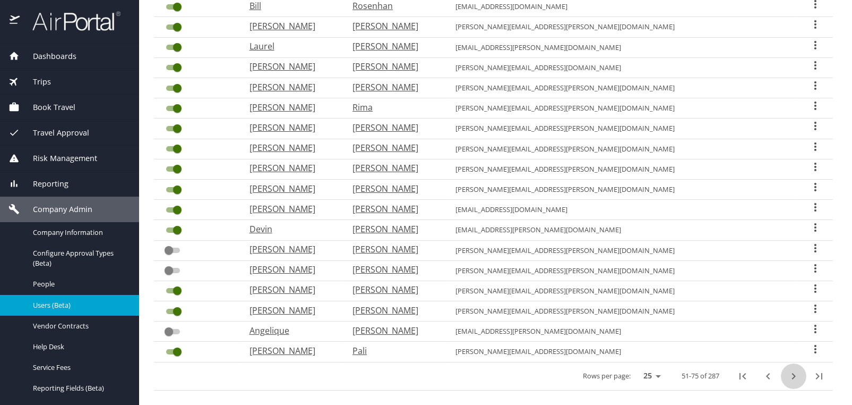
click at [787, 370] on icon "next page" at bounding box center [793, 376] width 13 height 13
checkbox input "true"
checkbox input "false"
checkbox input "true"
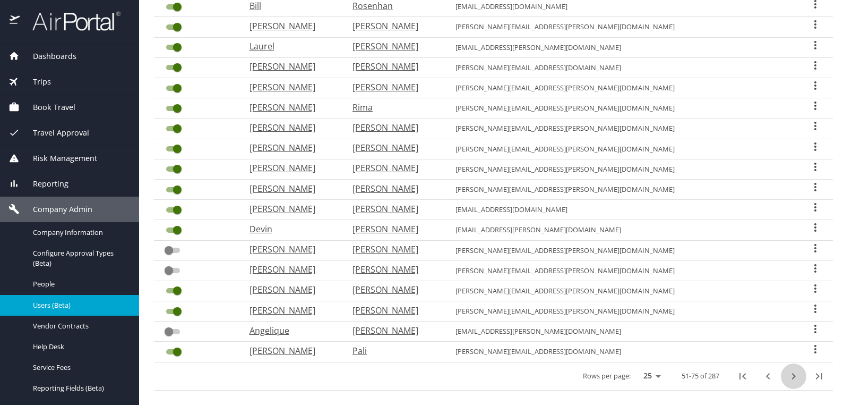
checkbox input "false"
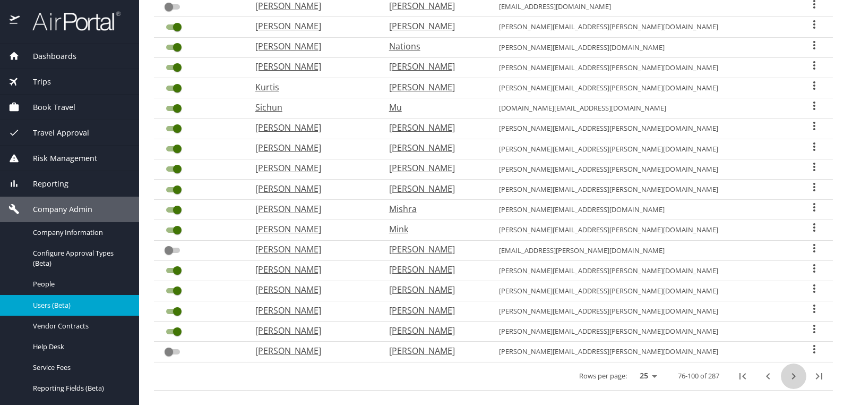
click at [787, 370] on icon "next page" at bounding box center [793, 376] width 13 height 13
checkbox input "true"
checkbox input "false"
checkbox input "true"
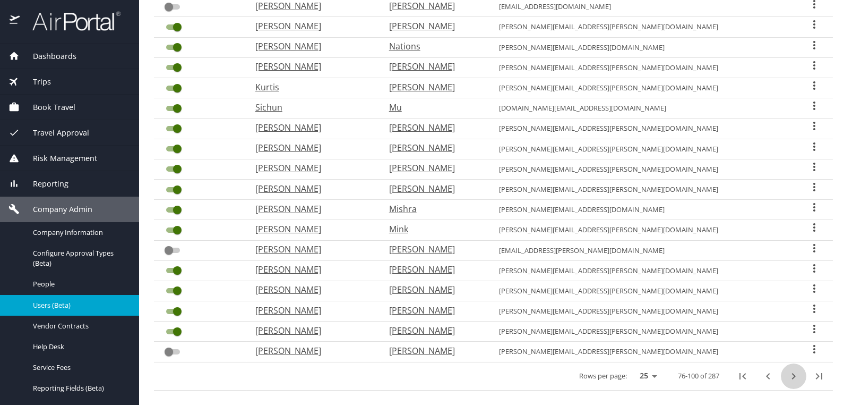
checkbox input "false"
checkbox input "true"
checkbox input "false"
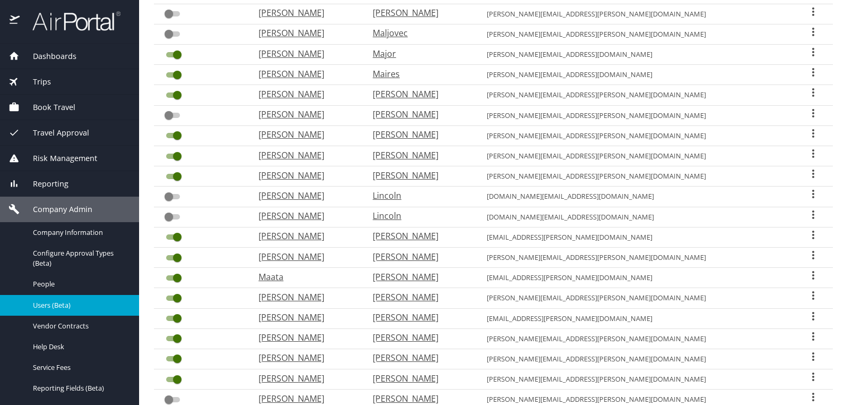
scroll to position [248, 0]
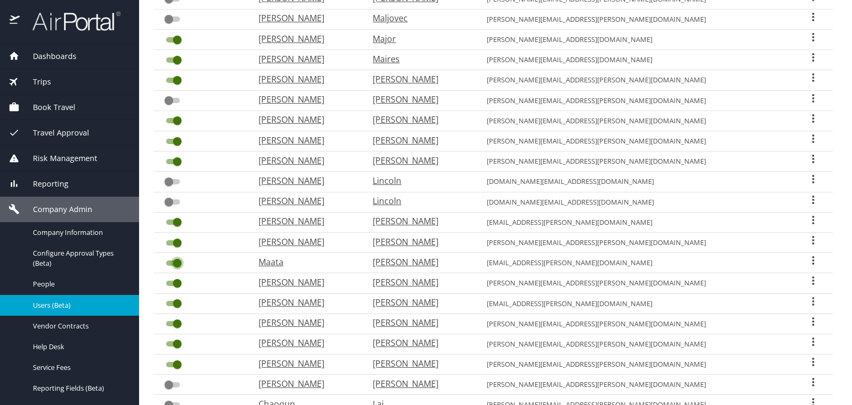
click at [170, 256] on input "User Search Table" at bounding box center [177, 262] width 38 height 13
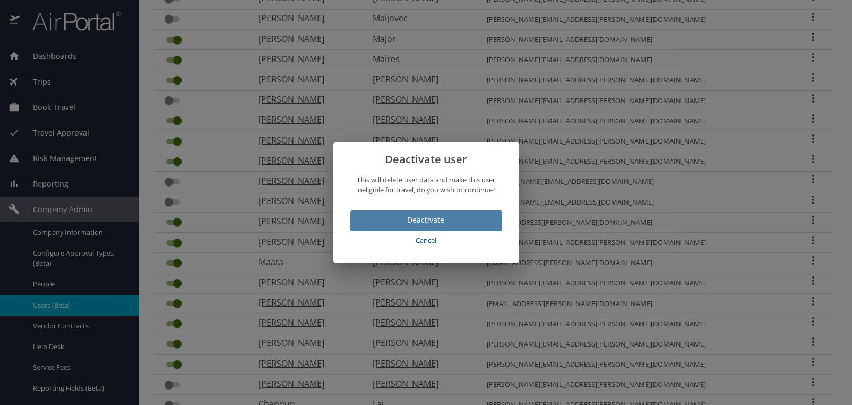
click at [439, 222] on span "Deactivate" at bounding box center [426, 219] width 135 height 13
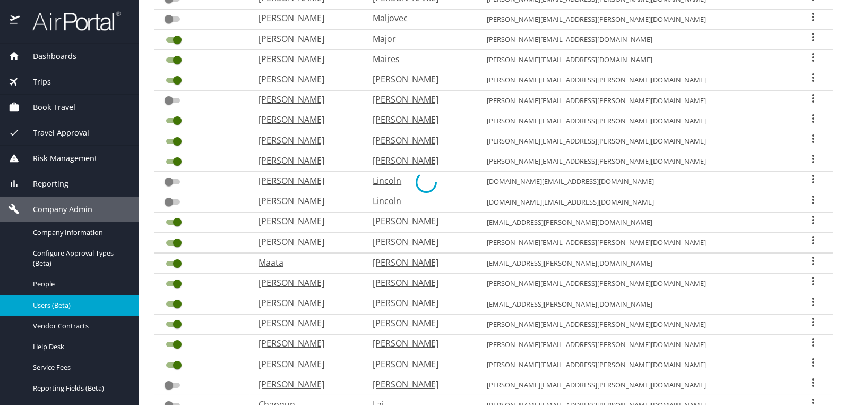
checkbox input "false"
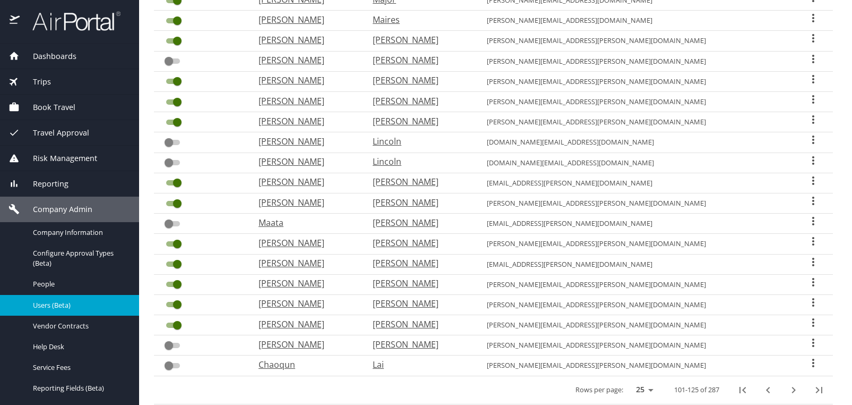
scroll to position [302, 0]
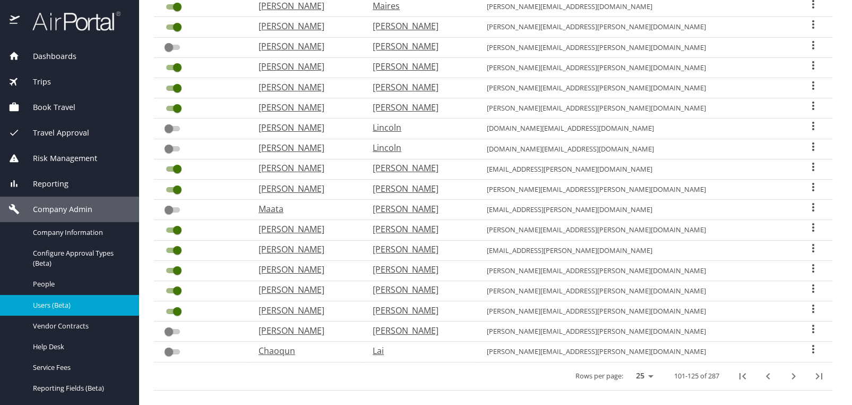
click at [792, 373] on icon "next page" at bounding box center [794, 376] width 4 height 6
checkbox input "false"
checkbox input "true"
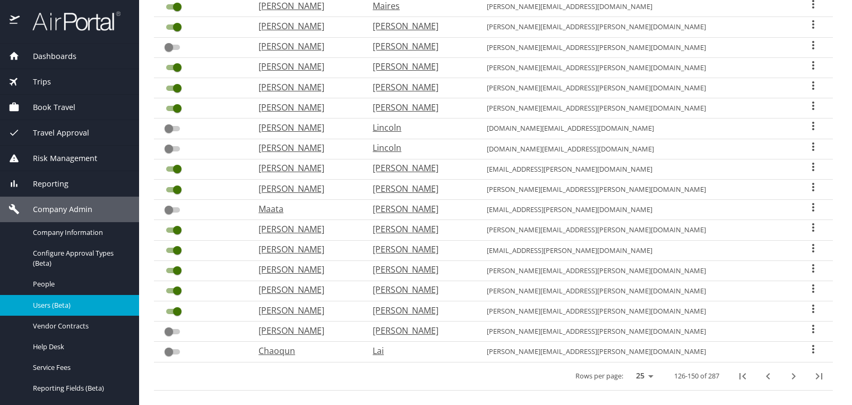
checkbox input "false"
checkbox input "true"
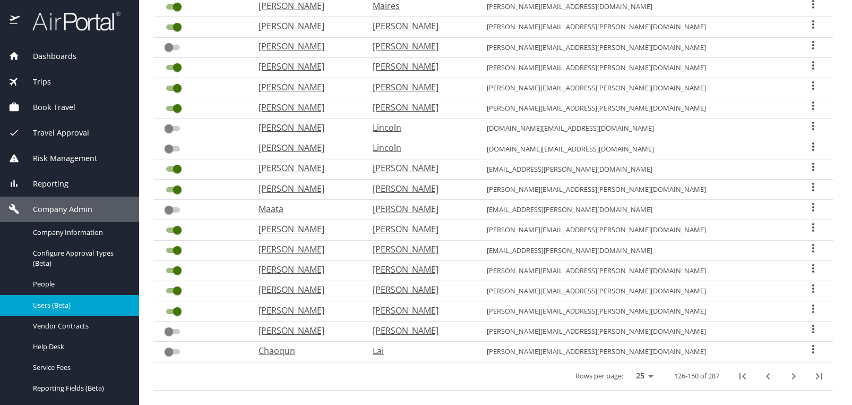
checkbox input "false"
checkbox input "true"
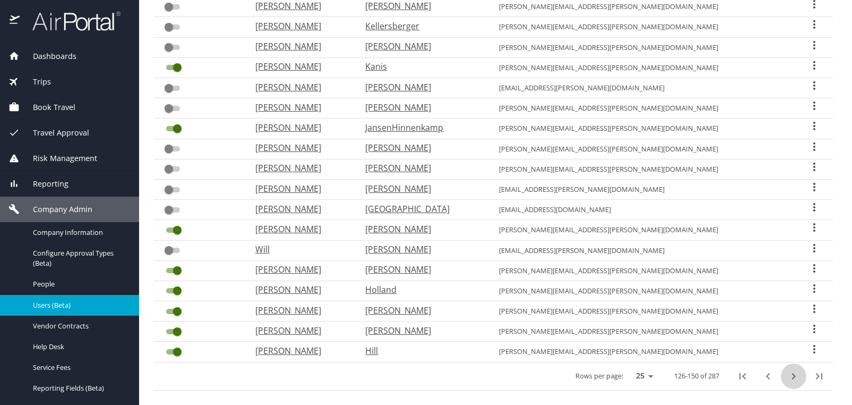
click at [789, 370] on icon "next page" at bounding box center [793, 376] width 13 height 13
checkbox input "false"
checkbox input "true"
checkbox input "false"
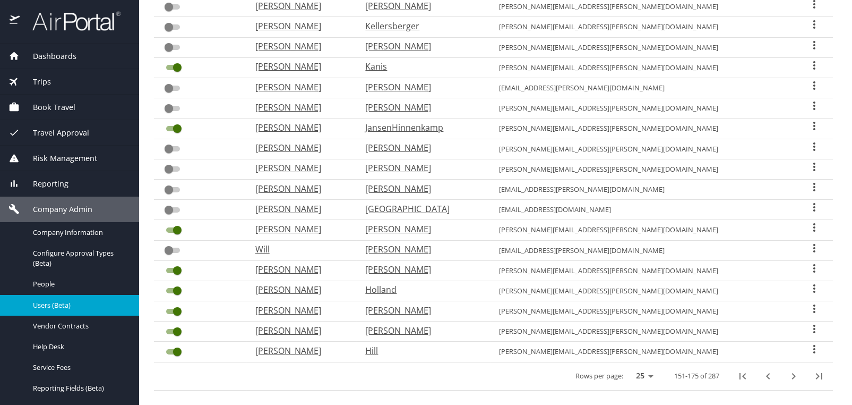
checkbox input "true"
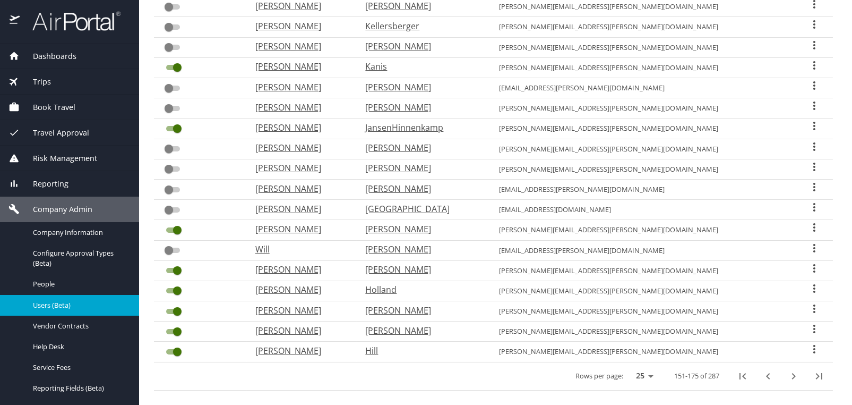
checkbox input "true"
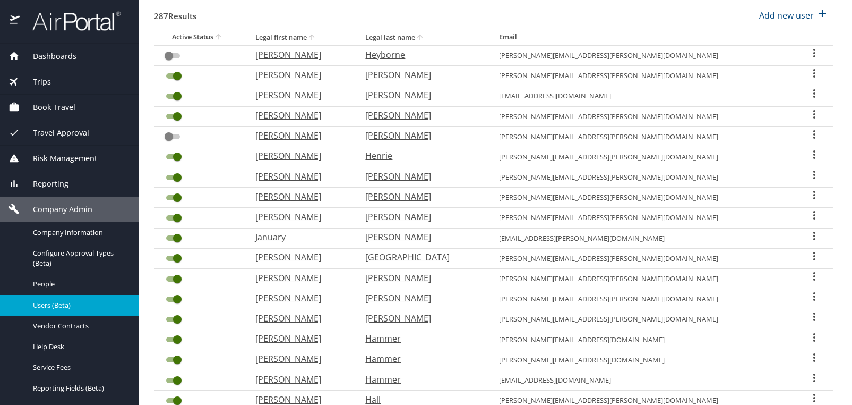
scroll to position [89, 0]
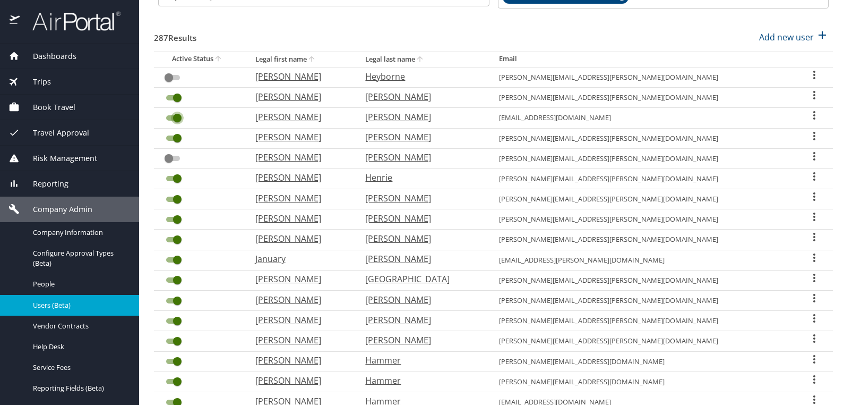
click at [168, 116] on input "User Search Table" at bounding box center [177, 117] width 38 height 13
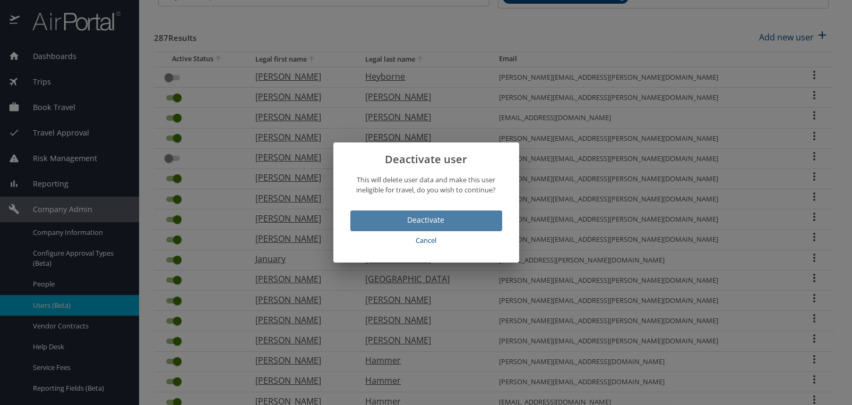
click at [420, 220] on span "Deactivate" at bounding box center [426, 219] width 135 height 13
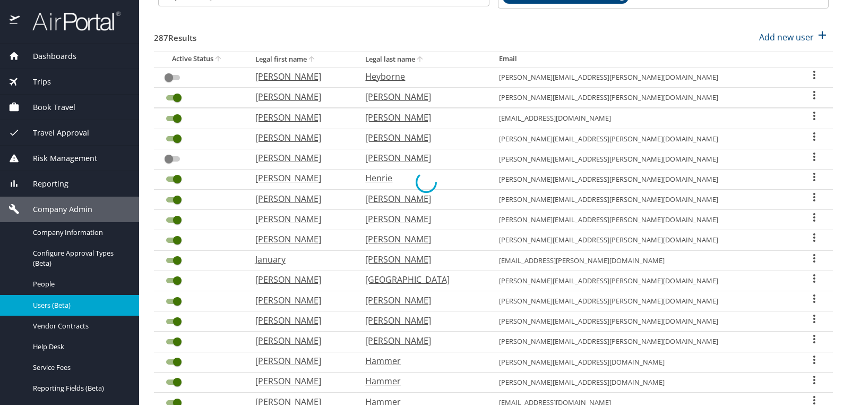
checkbox input "false"
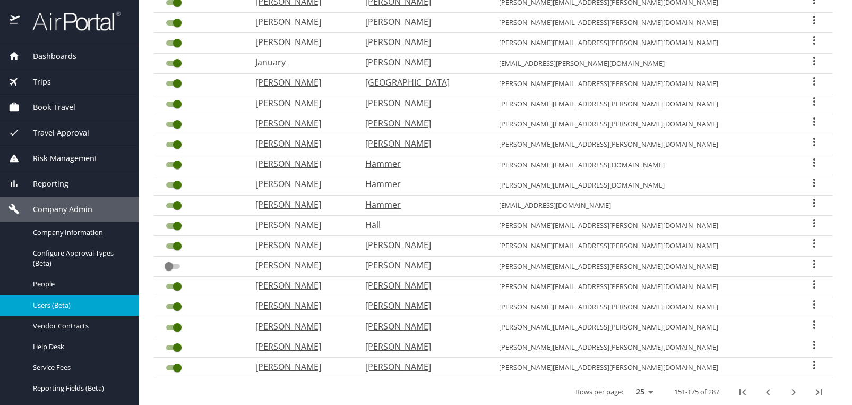
scroll to position [302, 0]
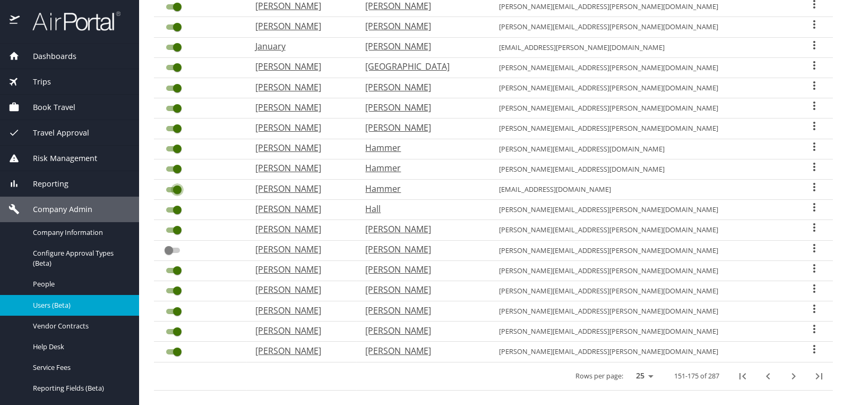
click at [169, 183] on input "User Search Table" at bounding box center [177, 189] width 38 height 13
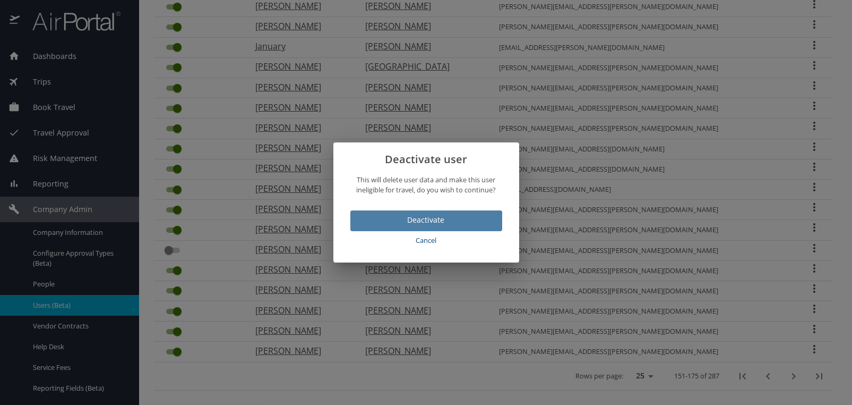
click at [410, 216] on span "Deactivate" at bounding box center [426, 219] width 135 height 13
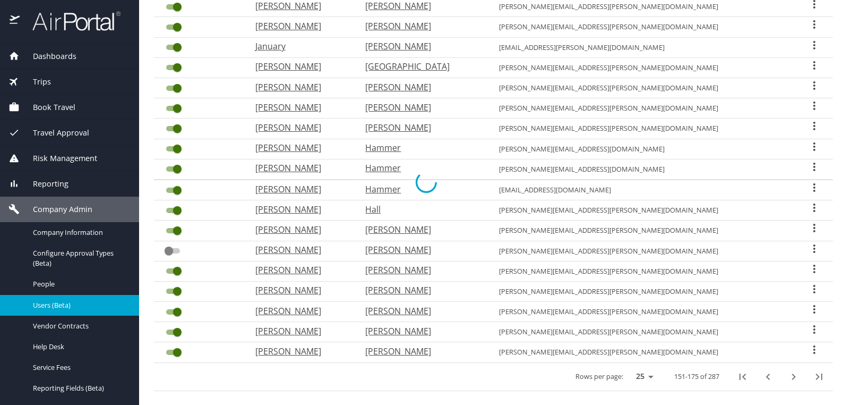
checkbox input "false"
click at [787, 370] on icon "next page" at bounding box center [793, 376] width 13 height 13
checkbox input "true"
checkbox input "false"
checkbox input "true"
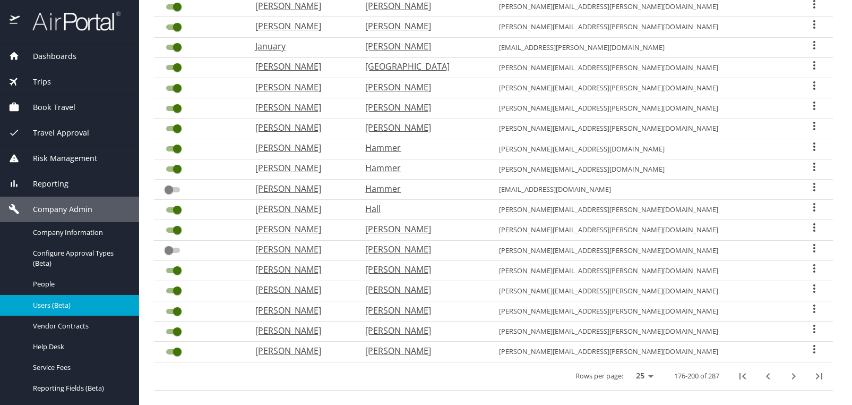
checkbox input "false"
checkbox input "true"
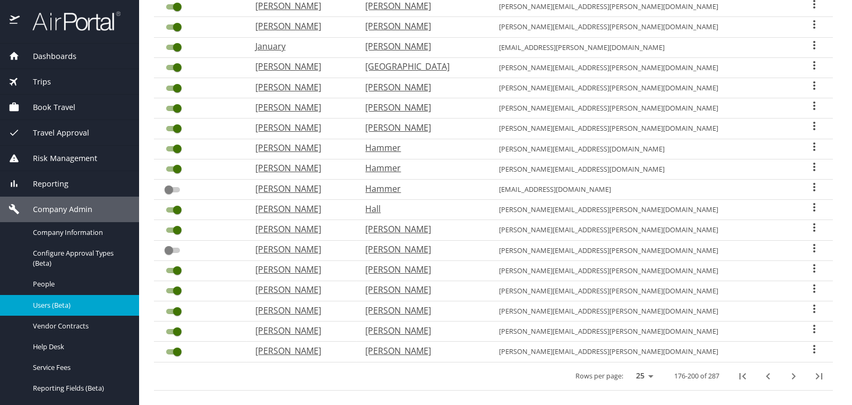
checkbox input "true"
checkbox input "false"
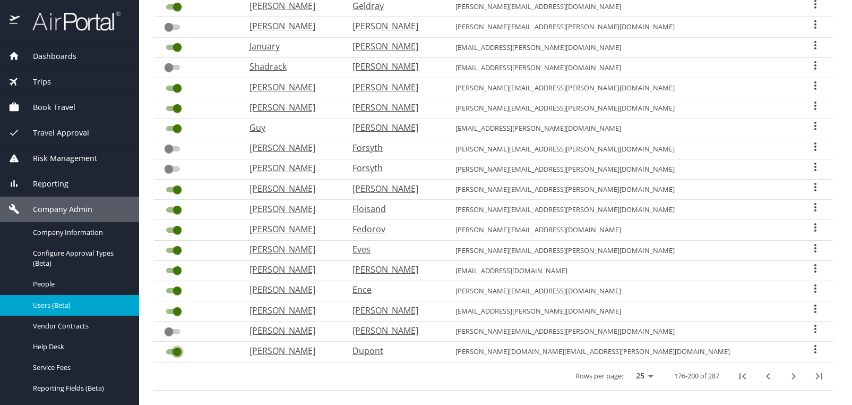
click at [170, 345] on input "User Search Table" at bounding box center [177, 351] width 38 height 13
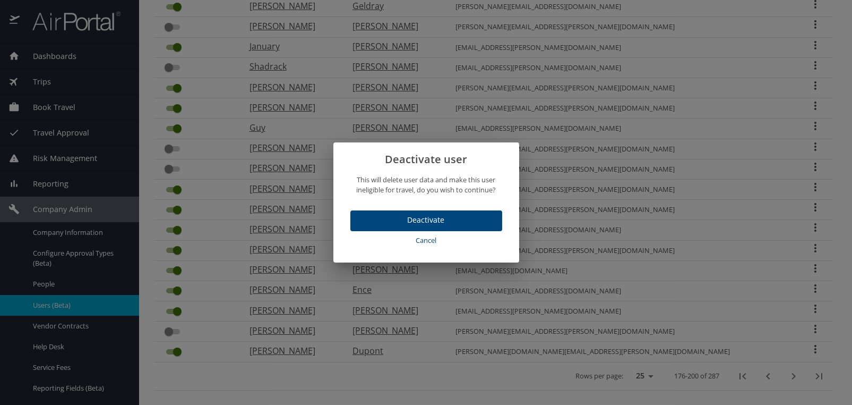
click at [444, 224] on span "Deactivate" at bounding box center [426, 219] width 135 height 13
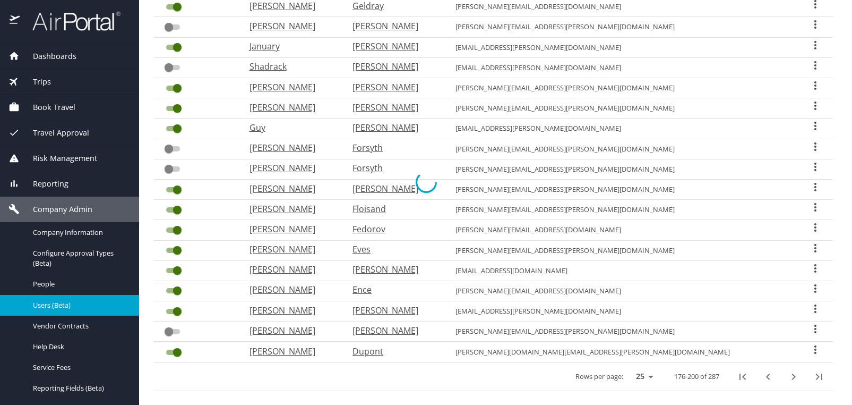
checkbox input "false"
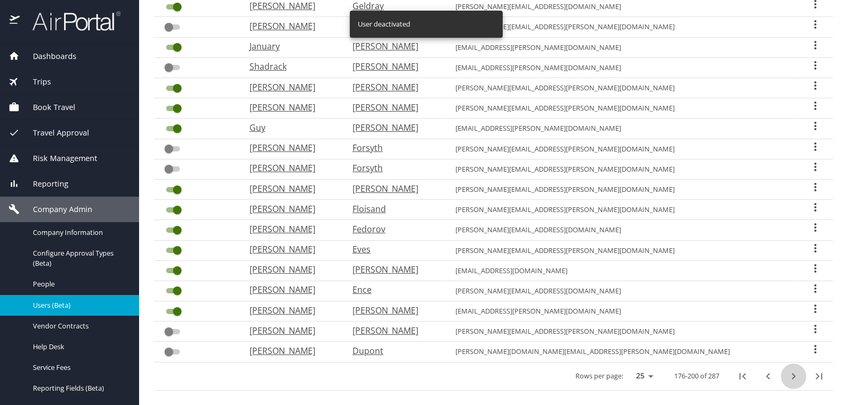
click at [792, 373] on icon "next page" at bounding box center [794, 376] width 4 height 6
checkbox input "false"
checkbox input "true"
checkbox input "false"
checkbox input "true"
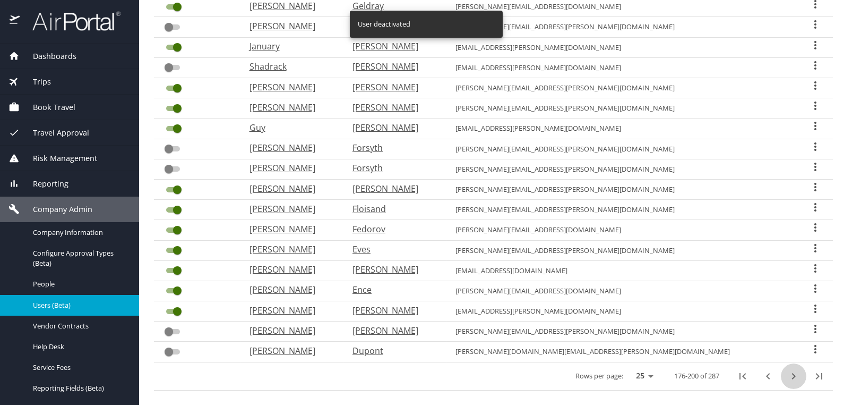
checkbox input "false"
checkbox input "true"
checkbox input "false"
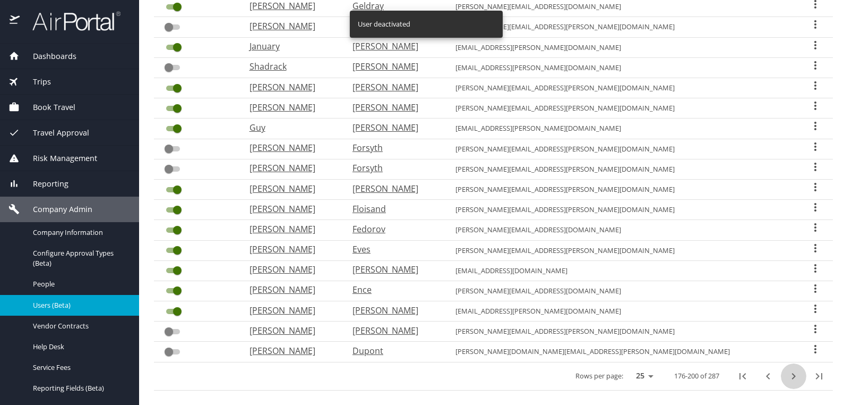
checkbox input "false"
checkbox input "true"
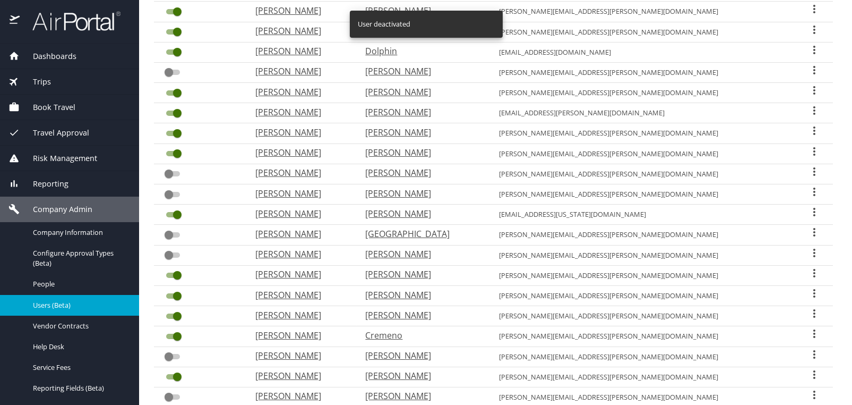
scroll to position [36, 0]
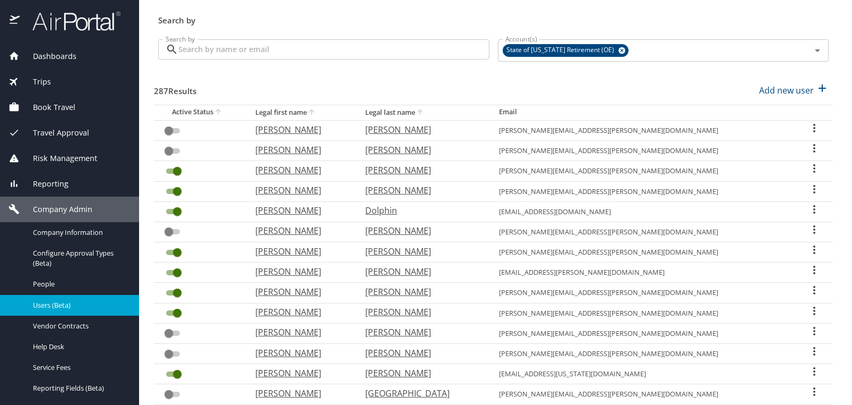
click at [167, 185] on input "User Search Table" at bounding box center [177, 191] width 38 height 13
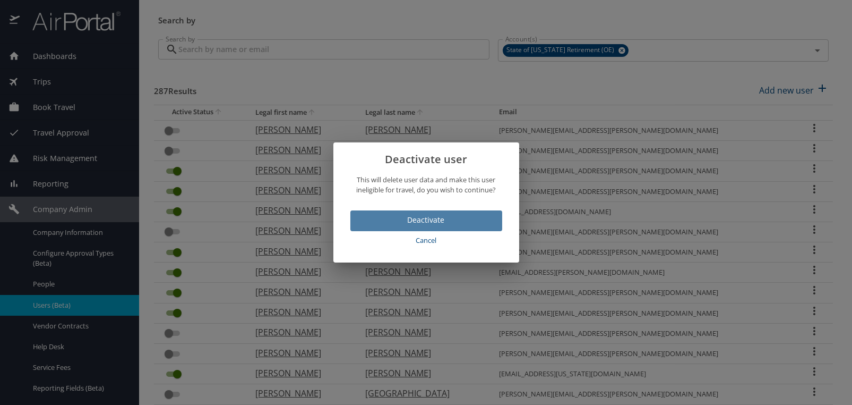
click at [424, 216] on span "Deactivate" at bounding box center [426, 219] width 135 height 13
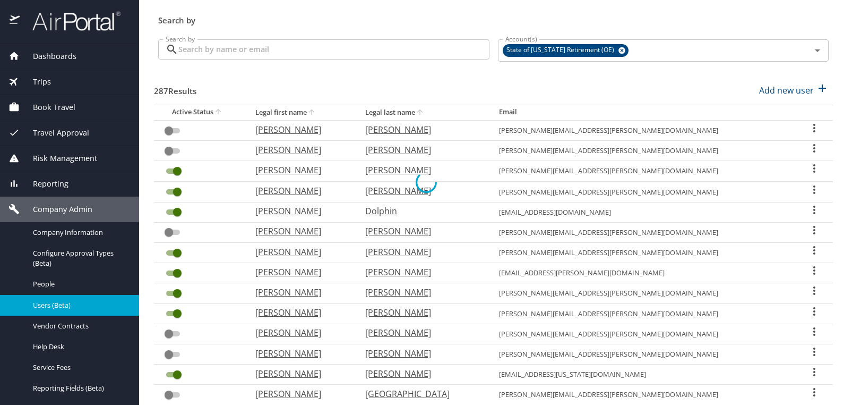
checkbox input "false"
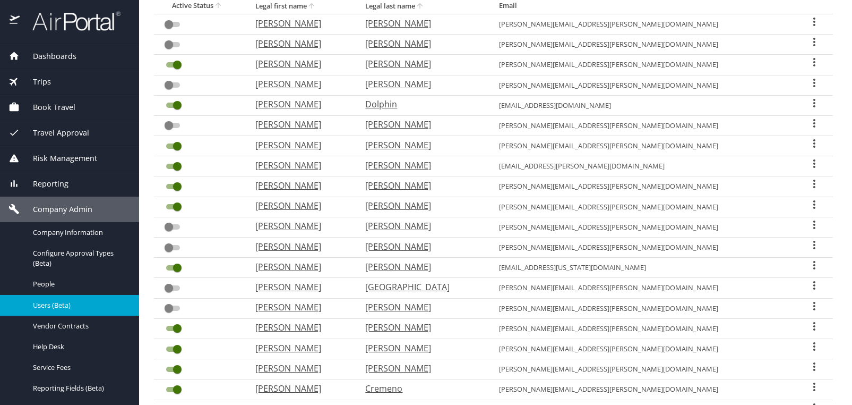
scroll to position [195, 0]
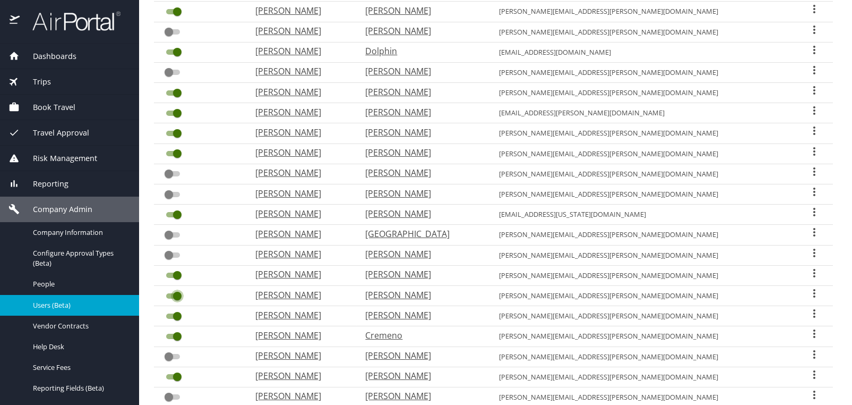
click at [174, 289] on input "User Search Table" at bounding box center [177, 295] width 38 height 13
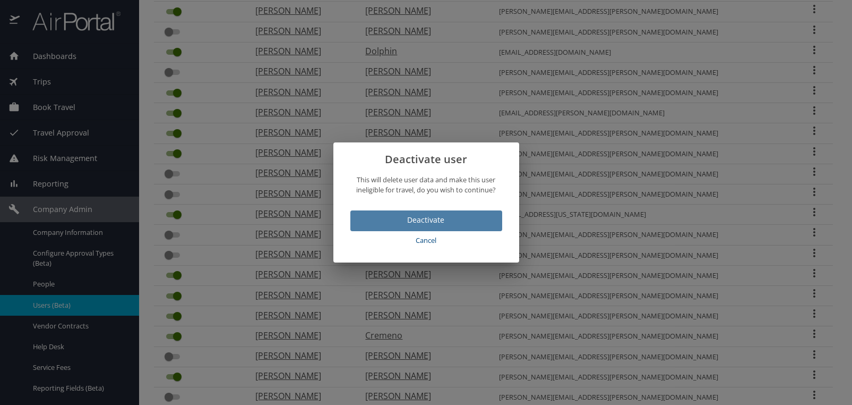
click at [416, 218] on span "Deactivate" at bounding box center [426, 219] width 135 height 13
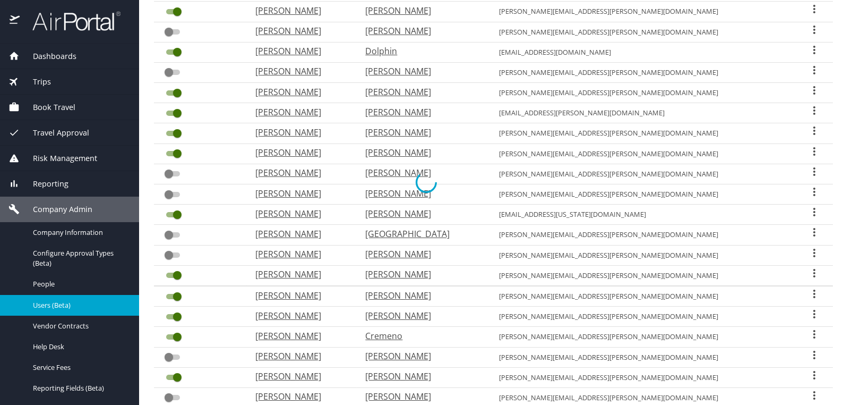
checkbox input "false"
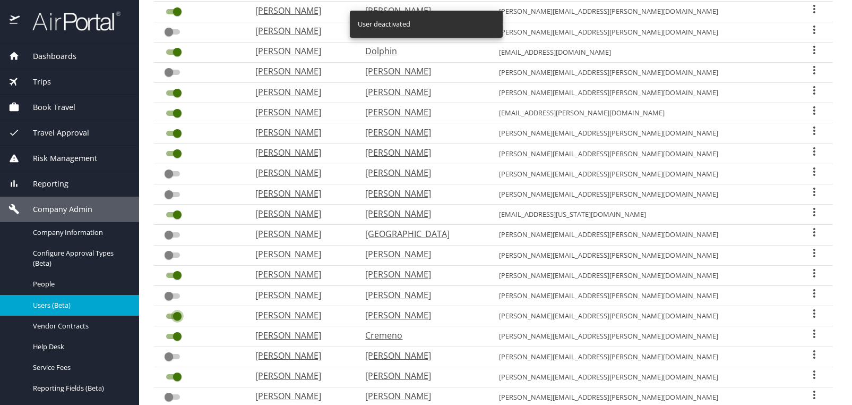
click at [168, 310] on input "User Search Table" at bounding box center [177, 316] width 38 height 13
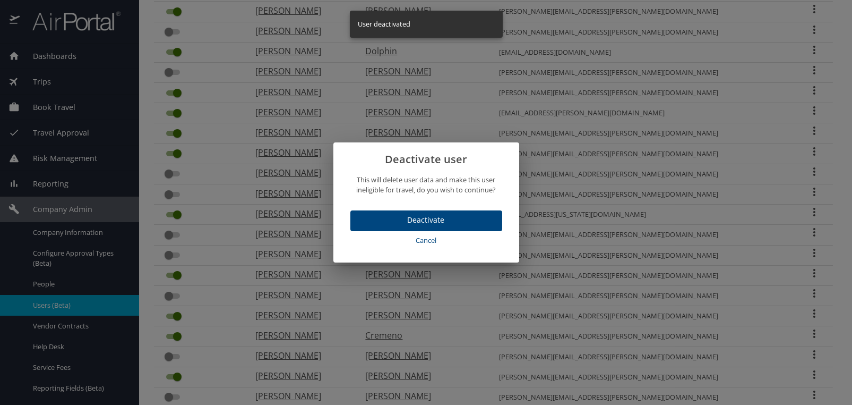
click at [418, 222] on span "Deactivate" at bounding box center [426, 219] width 135 height 13
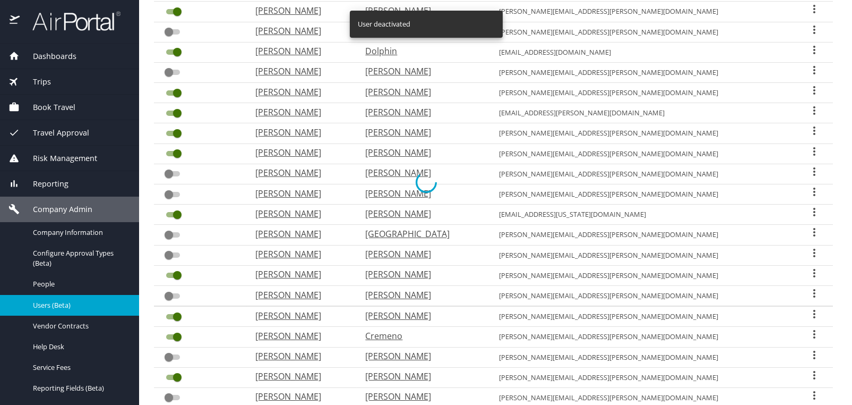
checkbox input "false"
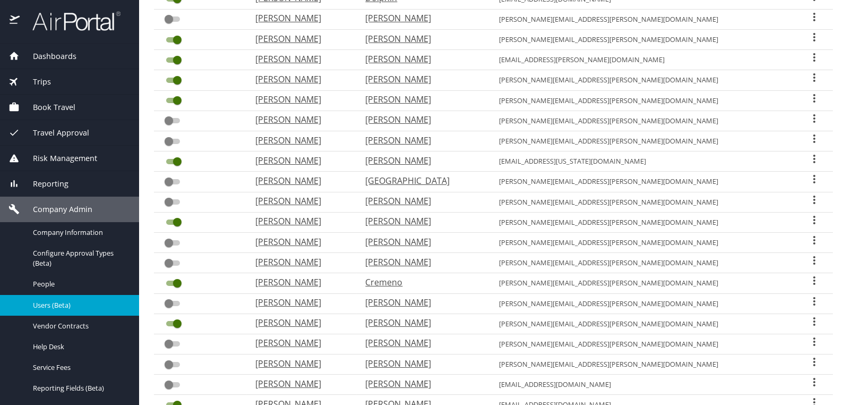
scroll to position [302, 0]
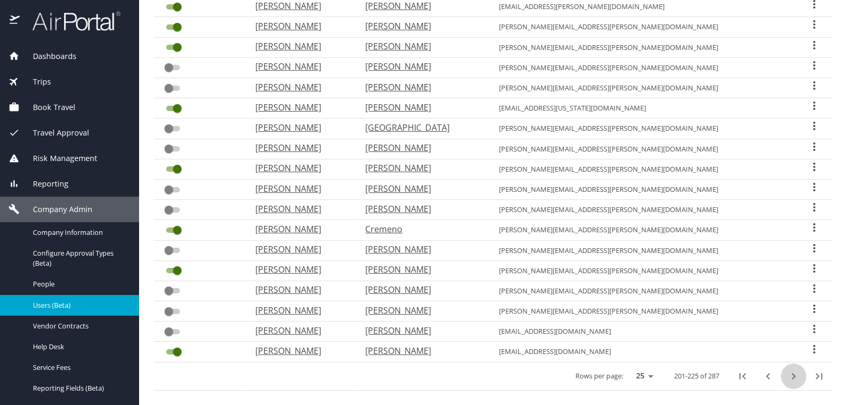
click at [788, 370] on icon "next page" at bounding box center [793, 376] width 13 height 13
checkbox input "true"
checkbox input "false"
checkbox input "true"
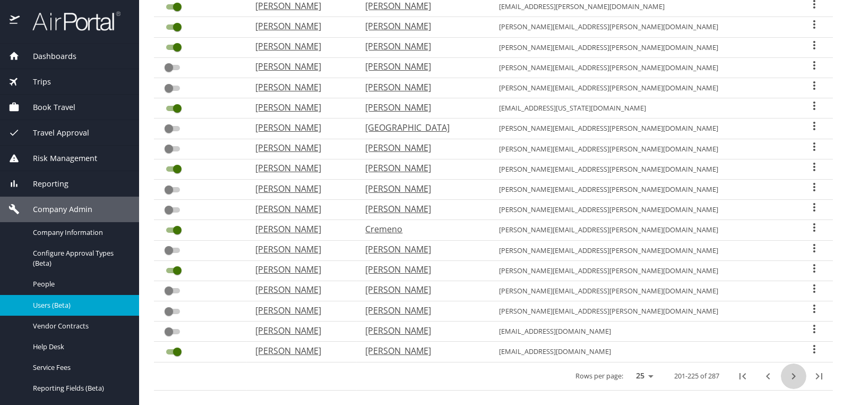
checkbox input "false"
checkbox input "true"
checkbox input "false"
checkbox input "true"
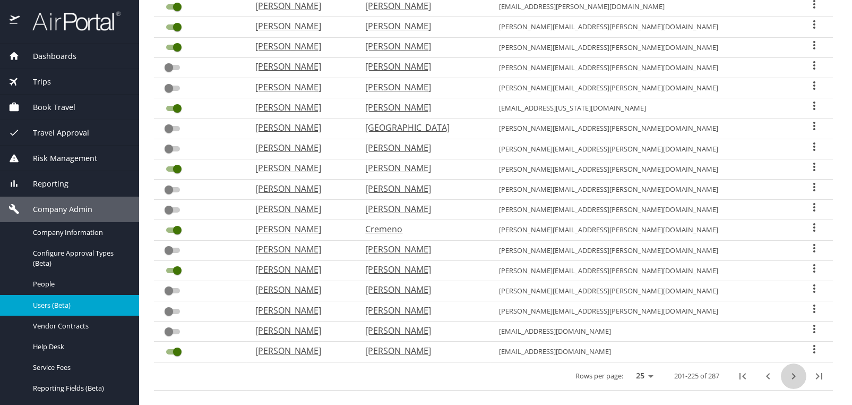
checkbox input "true"
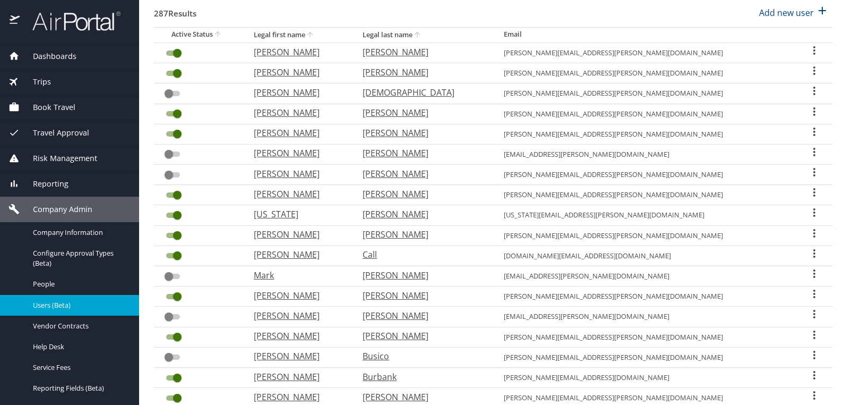
scroll to position [36, 0]
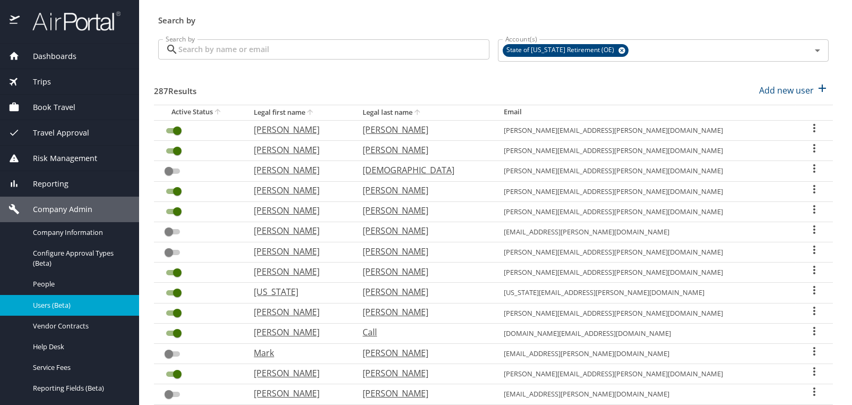
click at [168, 150] on input "User Search Table" at bounding box center [177, 150] width 38 height 13
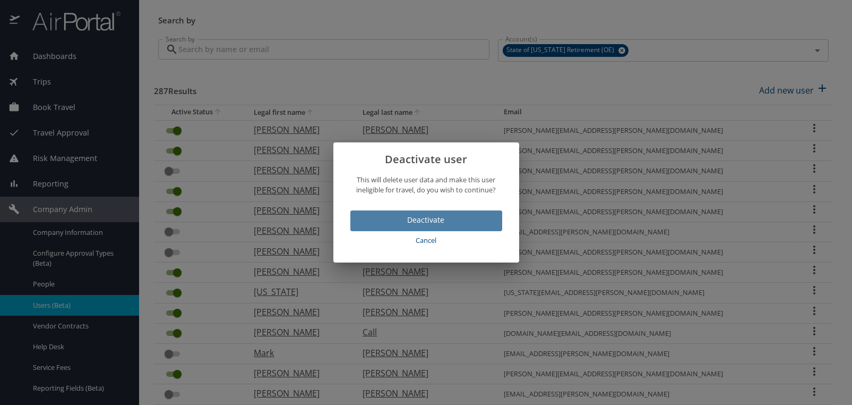
click at [424, 216] on span "Deactivate" at bounding box center [426, 219] width 135 height 13
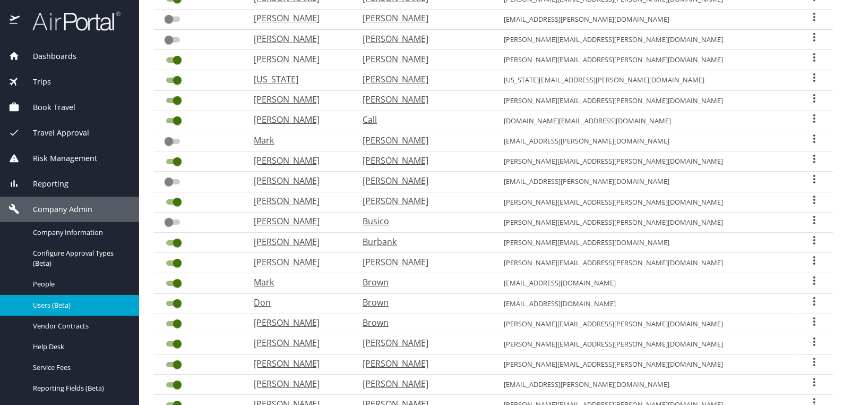
scroll to position [302, 0]
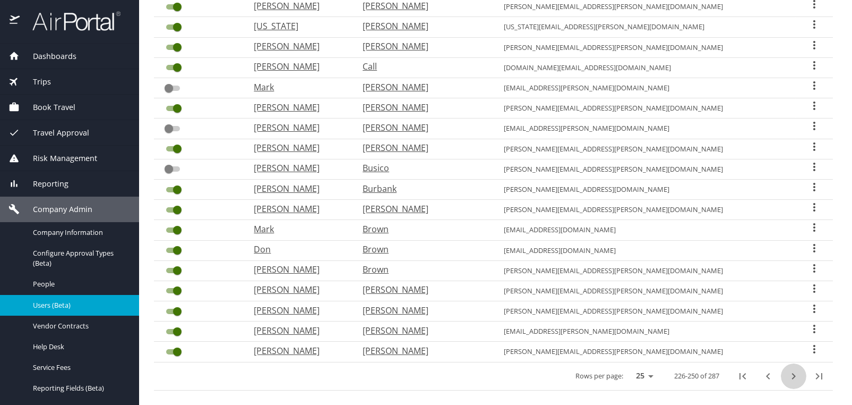
click at [787, 370] on icon "next page" at bounding box center [793, 376] width 13 height 13
checkbox input "true"
checkbox input "false"
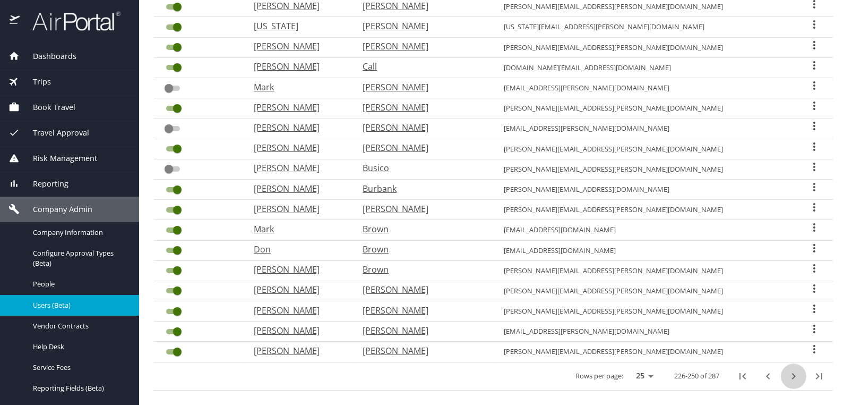
checkbox input "true"
checkbox input "false"
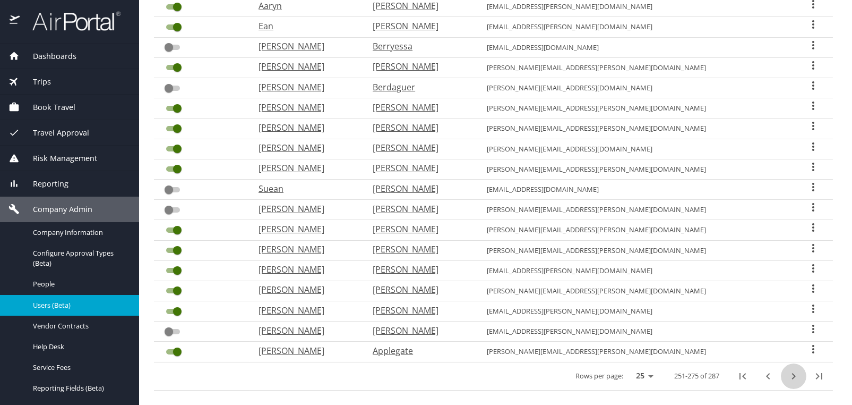
click at [788, 370] on icon "next page" at bounding box center [793, 376] width 13 height 13
checkbox input "false"
checkbox input "true"
checkbox input "false"
checkbox input "true"
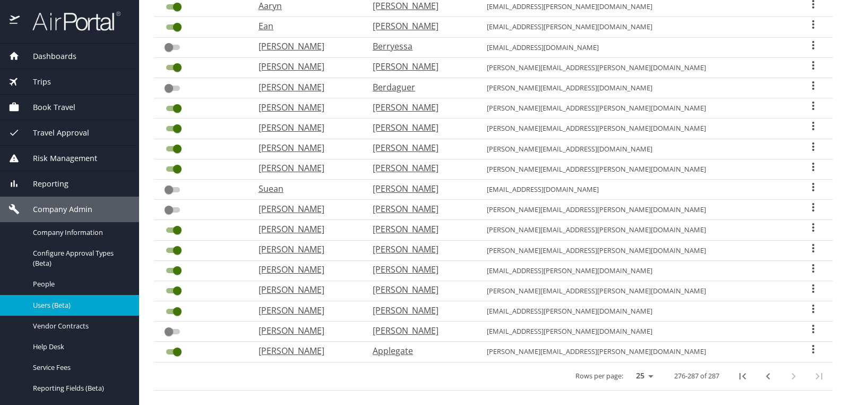
checkbox input "false"
checkbox input "true"
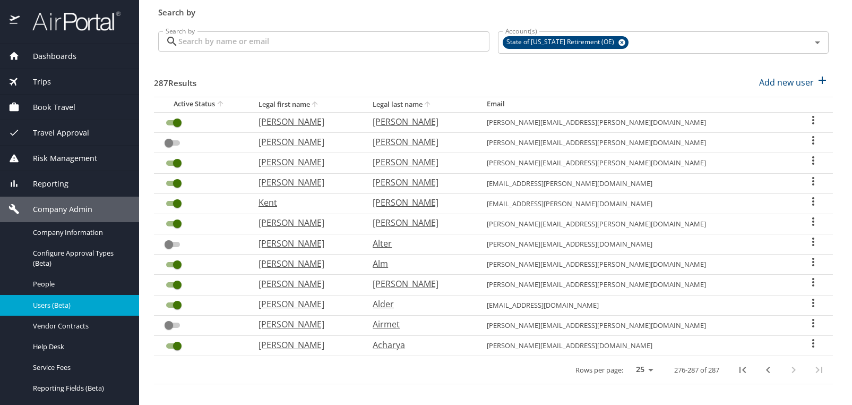
click at [46, 78] on span "Trips" at bounding box center [35, 82] width 31 height 12
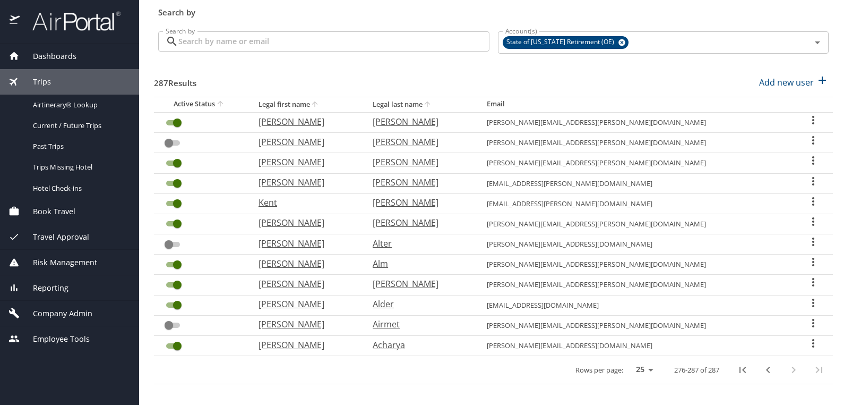
click at [49, 75] on div "Trips" at bounding box center [69, 81] width 139 height 25
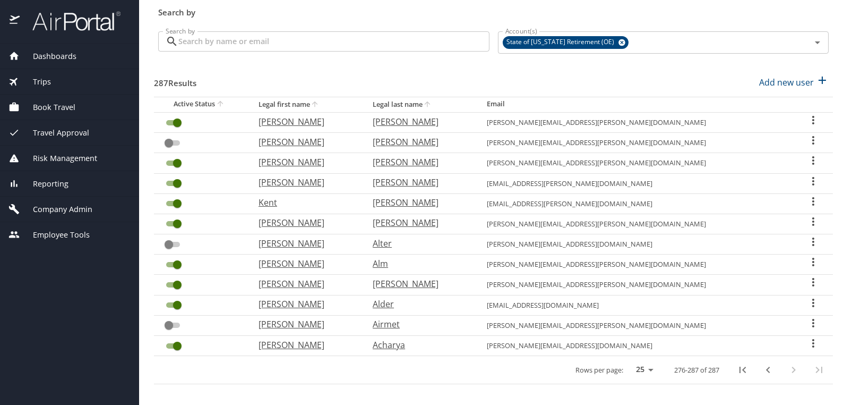
click at [49, 53] on span "Dashboards" at bounding box center [48, 56] width 57 height 12
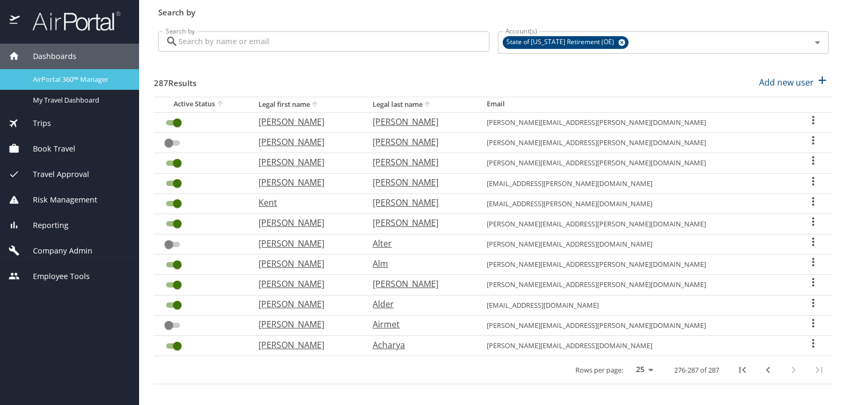
click at [44, 80] on span "AirPortal 360™ Manager" at bounding box center [79, 79] width 93 height 10
